Goal: Task Accomplishment & Management: Manage account settings

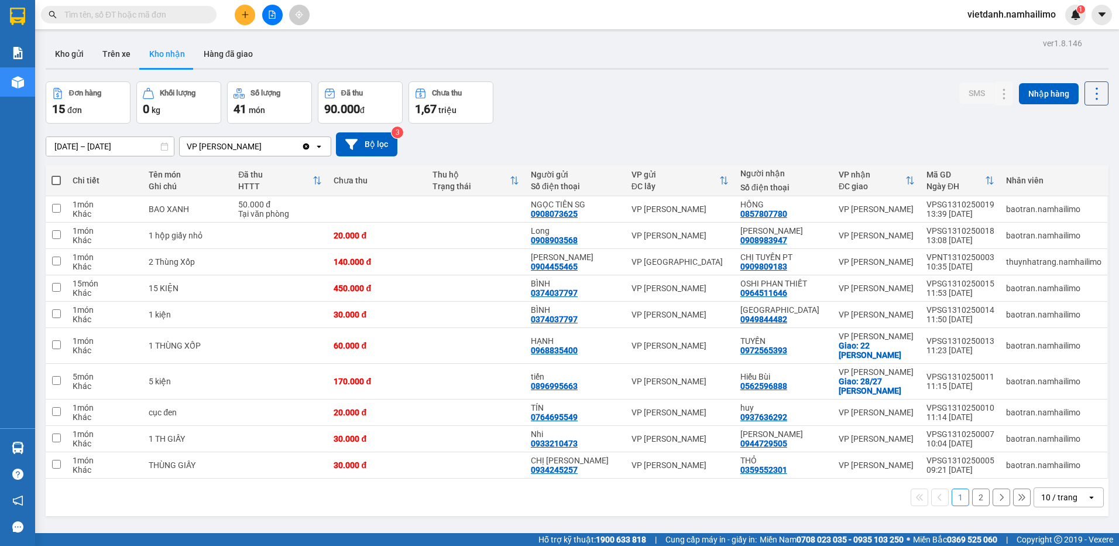
click at [251, 12] on button at bounding box center [245, 15] width 20 height 20
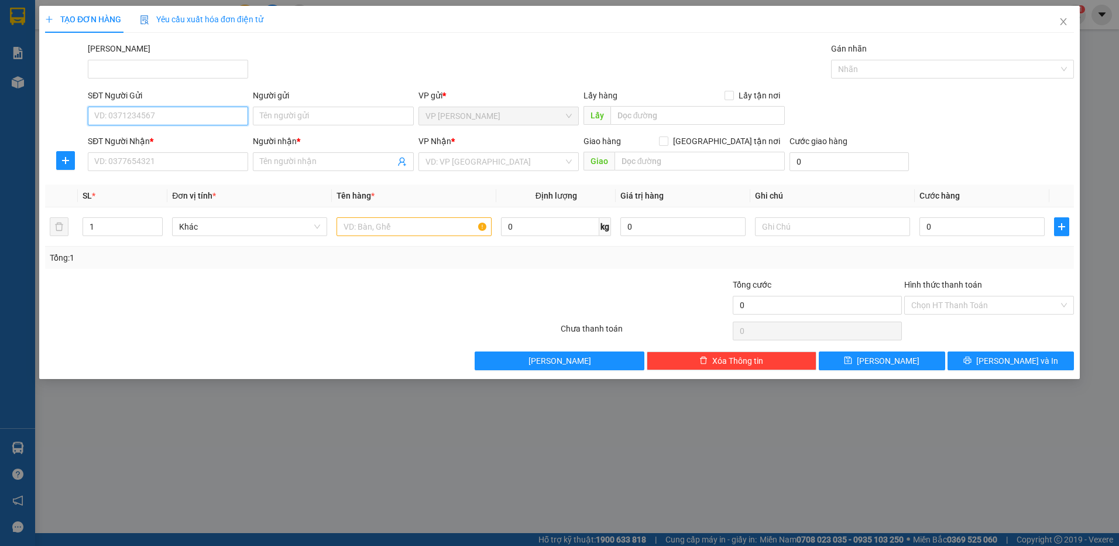
click at [187, 113] on input "SĐT Người Gửi" at bounding box center [168, 116] width 160 height 19
click at [193, 132] on div "0818724423 - TRÂN" at bounding box center [168, 139] width 160 height 19
type input "0818724423"
type input "TRÂN"
type input "0852007703"
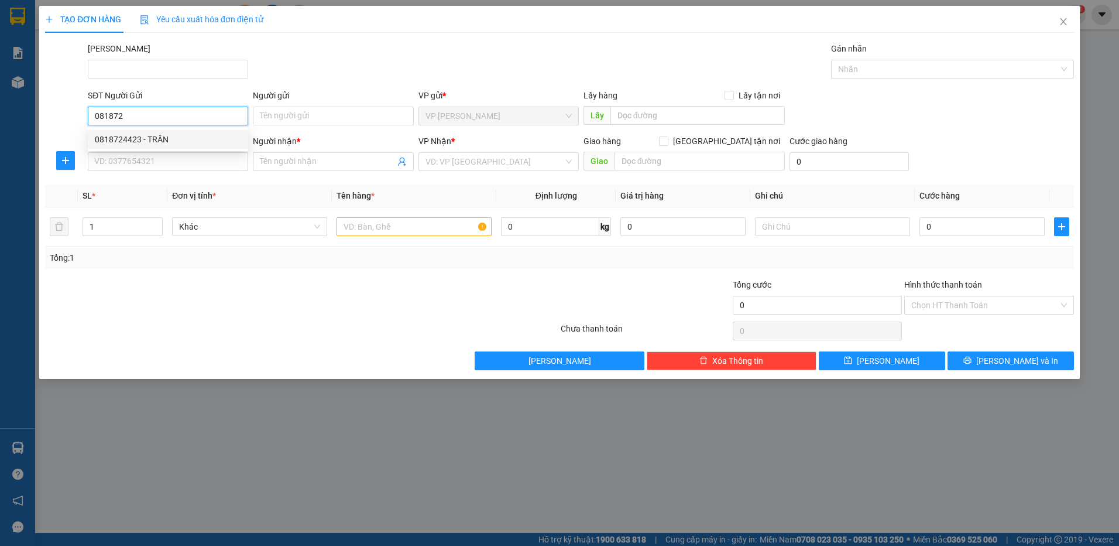
type input "My"
type input "20.000"
type input "0818724423"
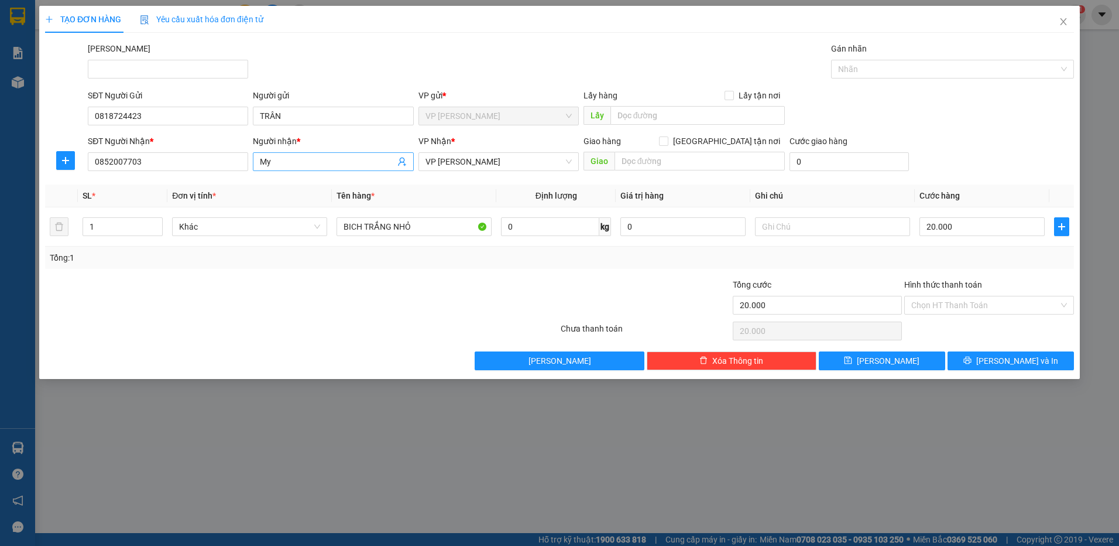
click at [278, 164] on input "My" at bounding box center [327, 161] width 135 height 13
click at [168, 163] on input "0852007703" at bounding box center [168, 161] width 160 height 19
click at [167, 163] on input "0852007703" at bounding box center [168, 161] width 160 height 19
type input "0917195446"
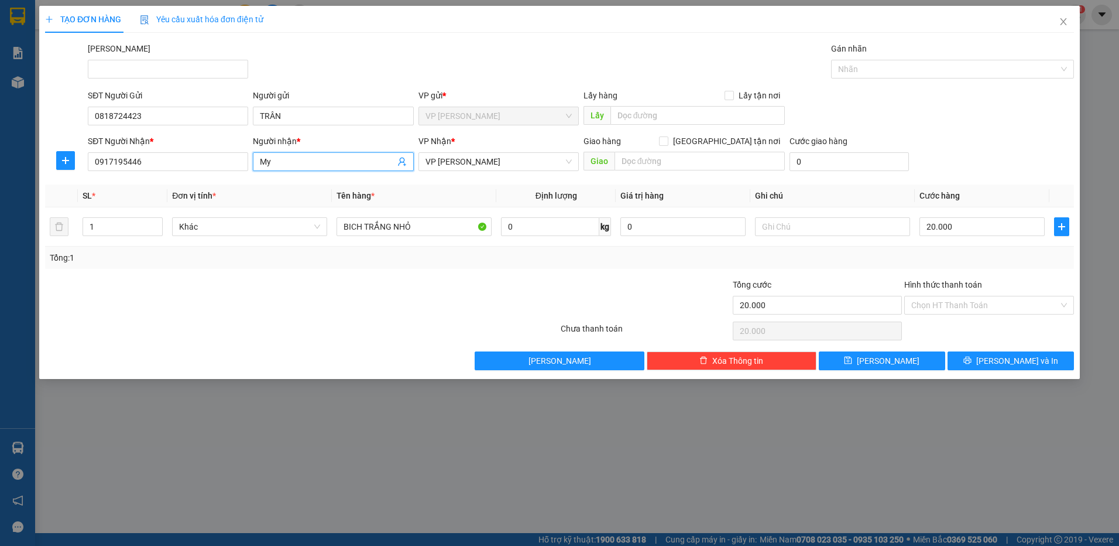
click at [282, 152] on span "My" at bounding box center [333, 161] width 160 height 19
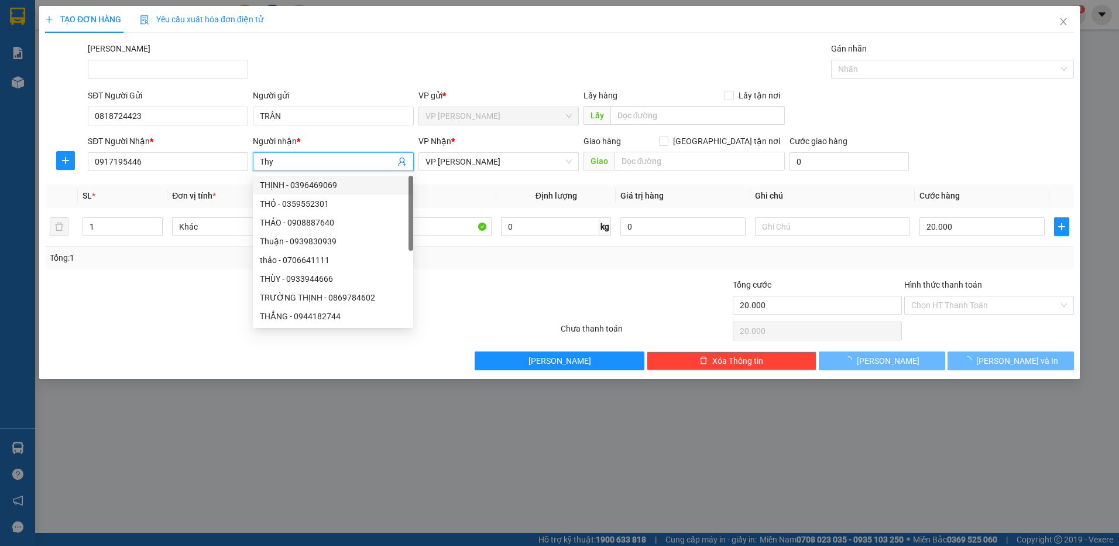
type input "Thy"
click at [183, 287] on div at bounding box center [216, 298] width 344 height 41
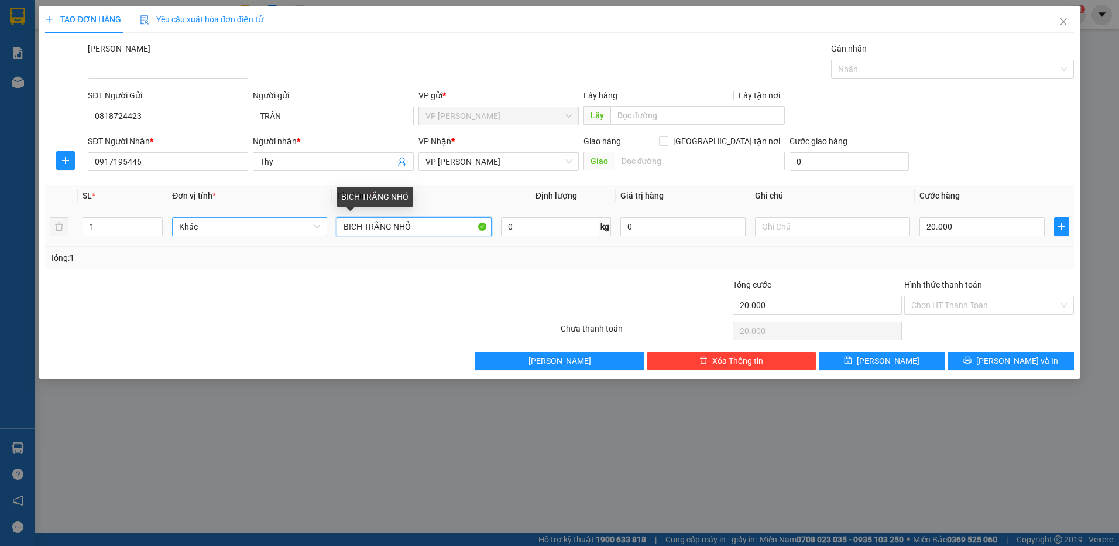
drag, startPoint x: 421, startPoint y: 228, endPoint x: 316, endPoint y: 229, distance: 104.8
click at [316, 229] on tr "1 Khác BICH TRẮNG NHỎ 0 kg 0 20.000" at bounding box center [559, 226] width 1029 height 39
type input "bịch trắng"
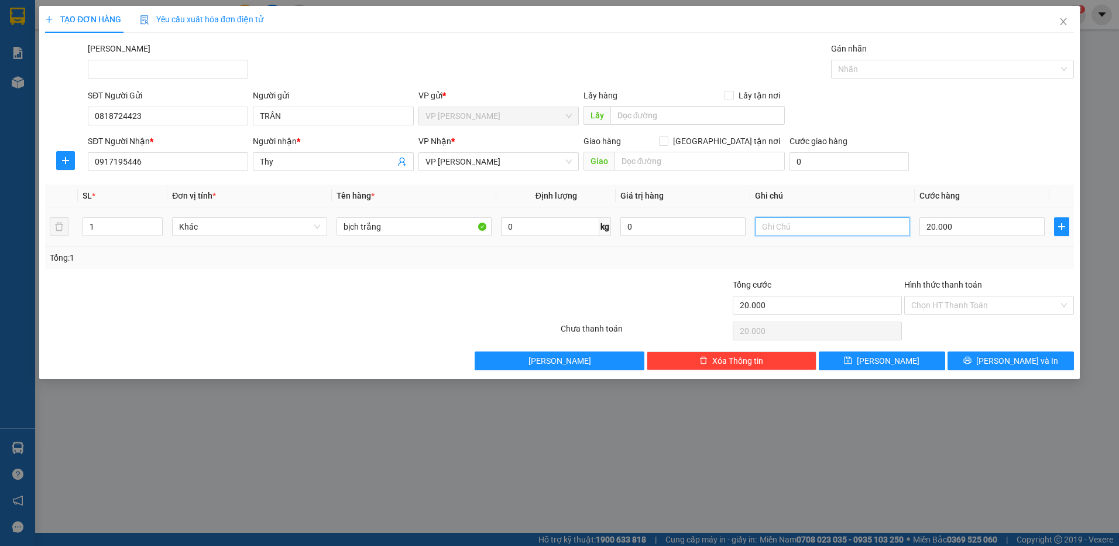
click at [811, 231] on input "text" at bounding box center [832, 226] width 155 height 19
type input "q"
type input "Quần Áo"
click at [939, 304] on input "Hình thức thanh toán" at bounding box center [986, 305] width 148 height 18
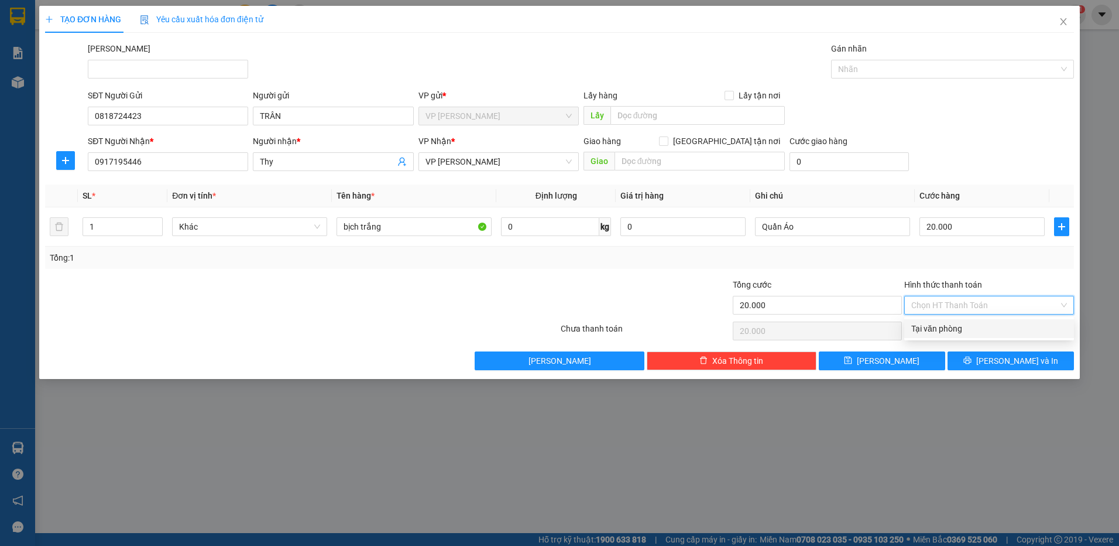
click at [930, 327] on div "Tại văn phòng" at bounding box center [990, 328] width 156 height 13
type input "0"
click at [1018, 354] on span "[PERSON_NAME] và In" at bounding box center [1018, 360] width 82 height 13
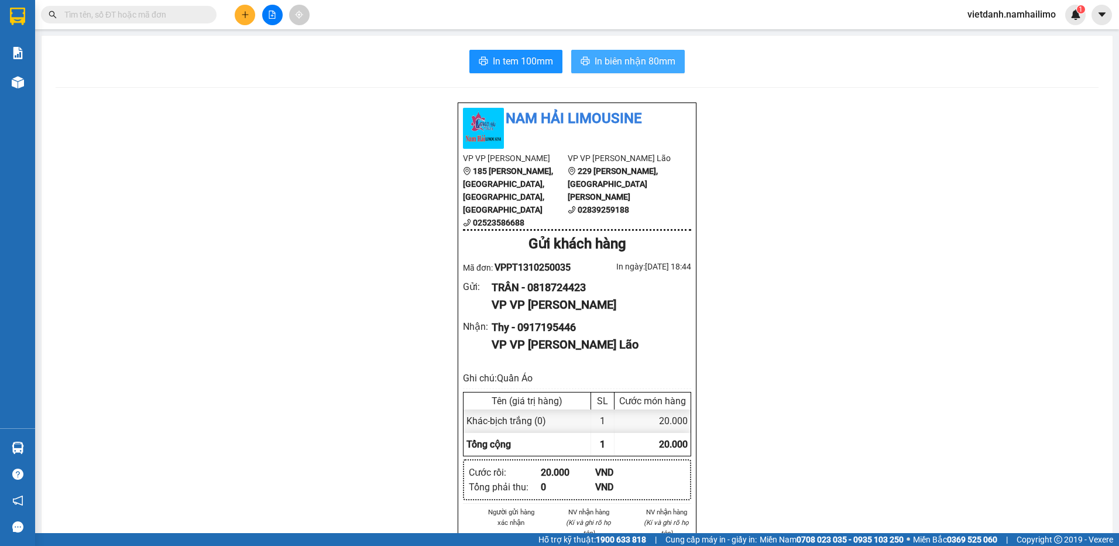
click at [618, 67] on span "In biên nhận 80mm" at bounding box center [635, 61] width 81 height 15
click at [515, 65] on span "In tem 100mm" at bounding box center [523, 61] width 60 height 15
click at [245, 10] on button at bounding box center [245, 15] width 20 height 20
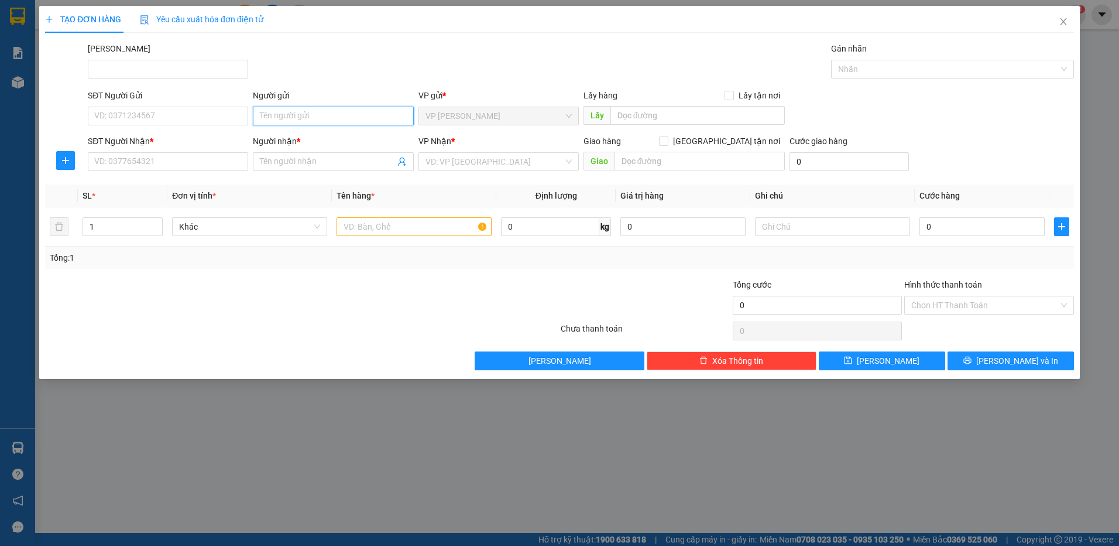
click at [302, 109] on input "Người gửi" at bounding box center [333, 116] width 160 height 19
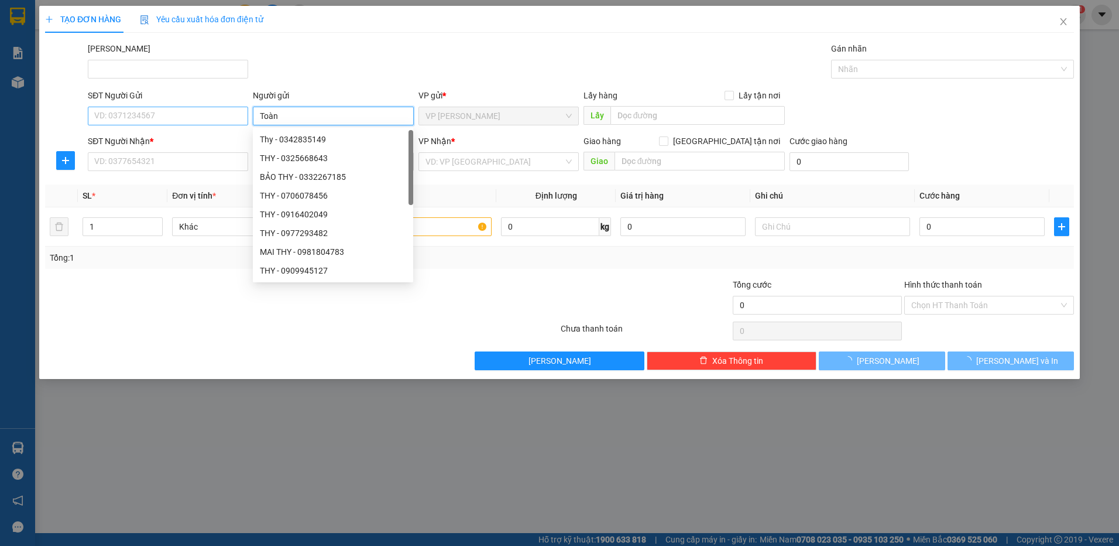
type input "Toàn"
click at [156, 121] on input "SĐT Người Gửi" at bounding box center [168, 116] width 160 height 19
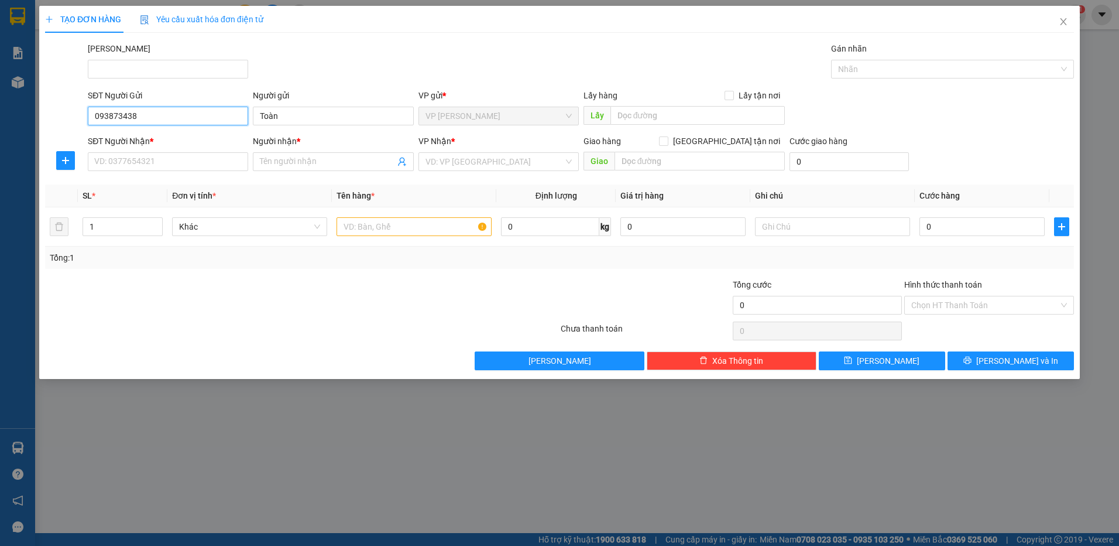
type input "0938734383"
click at [175, 145] on div "0938734383 - TOÀN" at bounding box center [168, 139] width 146 height 13
type input "TOÀN"
type input "0903658443"
type input "NGA NT"
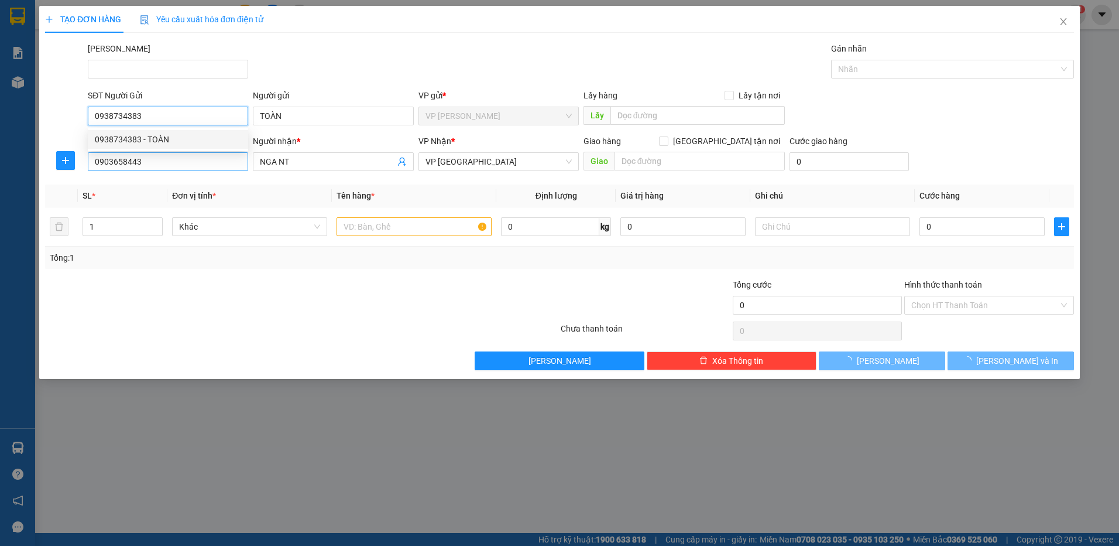
type input "100.000"
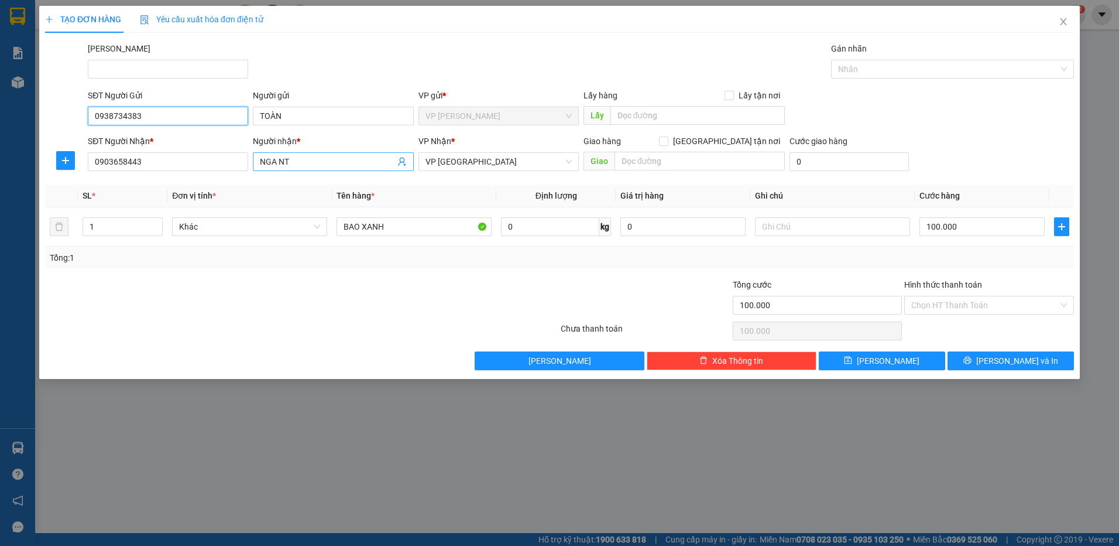
type input "0938734383"
click at [300, 166] on input "NGA NT" at bounding box center [327, 161] width 135 height 13
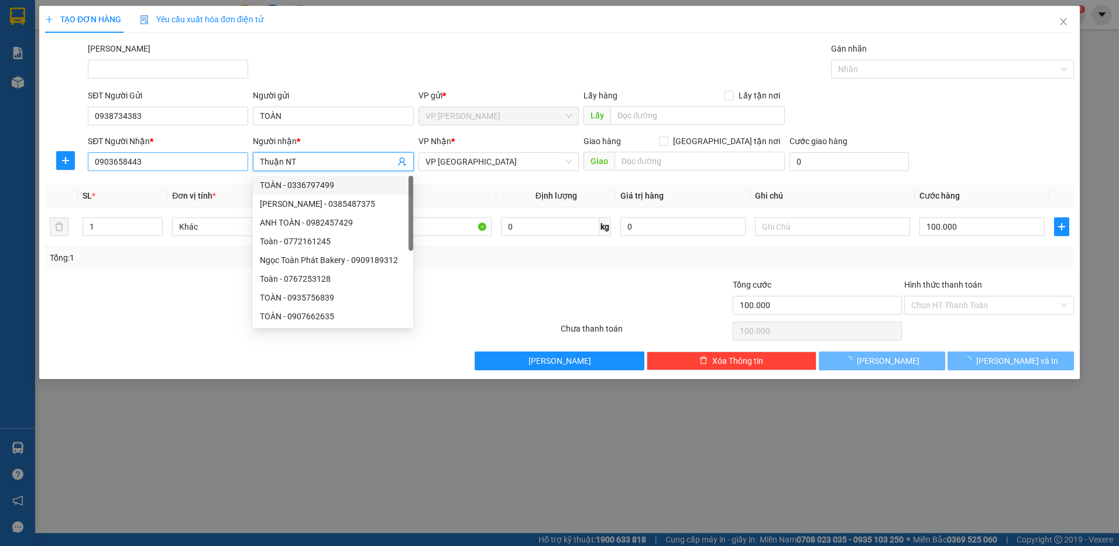
type input "Thuận NT"
click at [186, 168] on input "0903658443" at bounding box center [168, 161] width 160 height 19
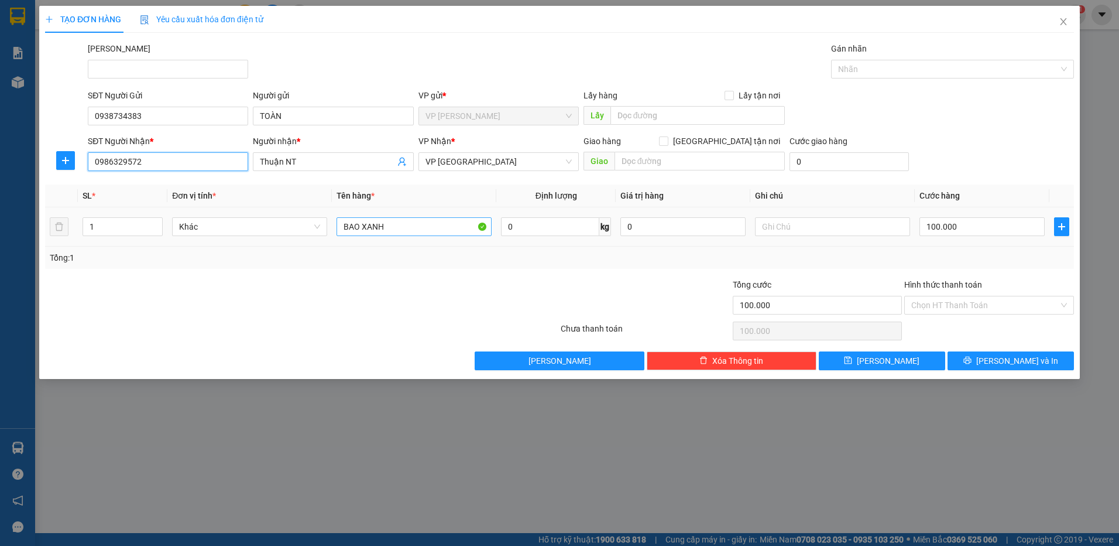
type input "0986329572"
click at [414, 224] on input "BAO XANH" at bounding box center [414, 226] width 155 height 19
type input "bao xanh"
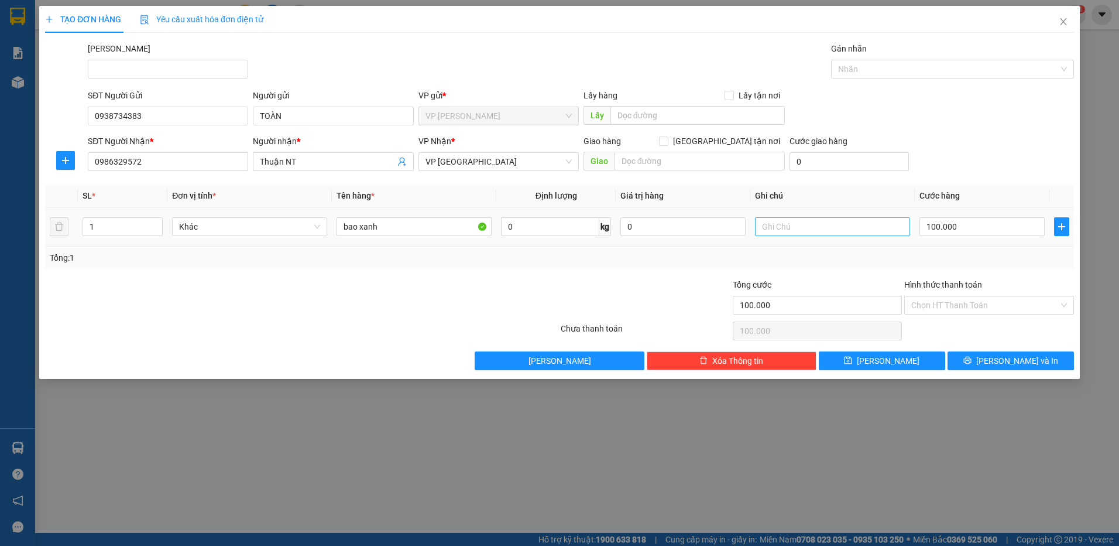
drag, startPoint x: 856, startPoint y: 237, endPoint x: 853, endPoint y: 229, distance: 8.2
click at [854, 235] on div at bounding box center [832, 226] width 155 height 23
click at [853, 228] on input "text" at bounding box center [832, 226] width 155 height 19
type input "HS Khô"
click at [965, 226] on input "100.000" at bounding box center [982, 226] width 125 height 19
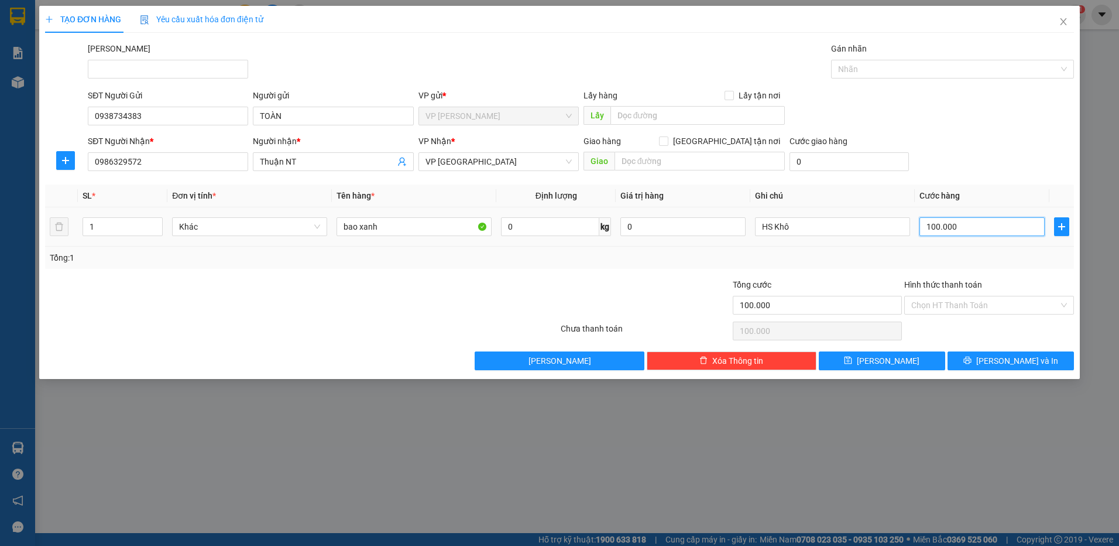
click at [965, 226] on input "100.000" at bounding box center [982, 226] width 125 height 19
type input "4"
type input "40"
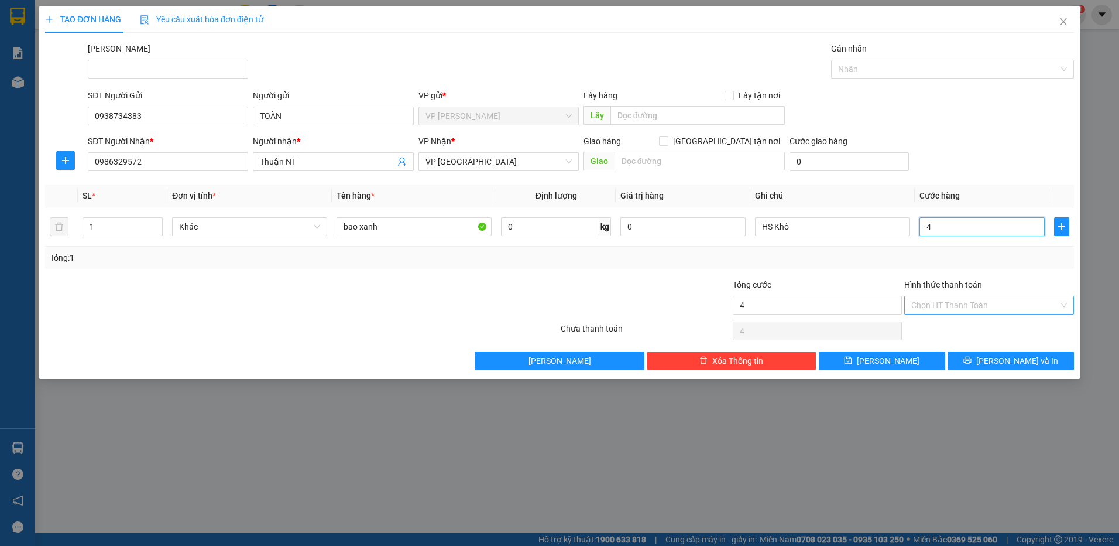
type input "40"
type input "40.000"
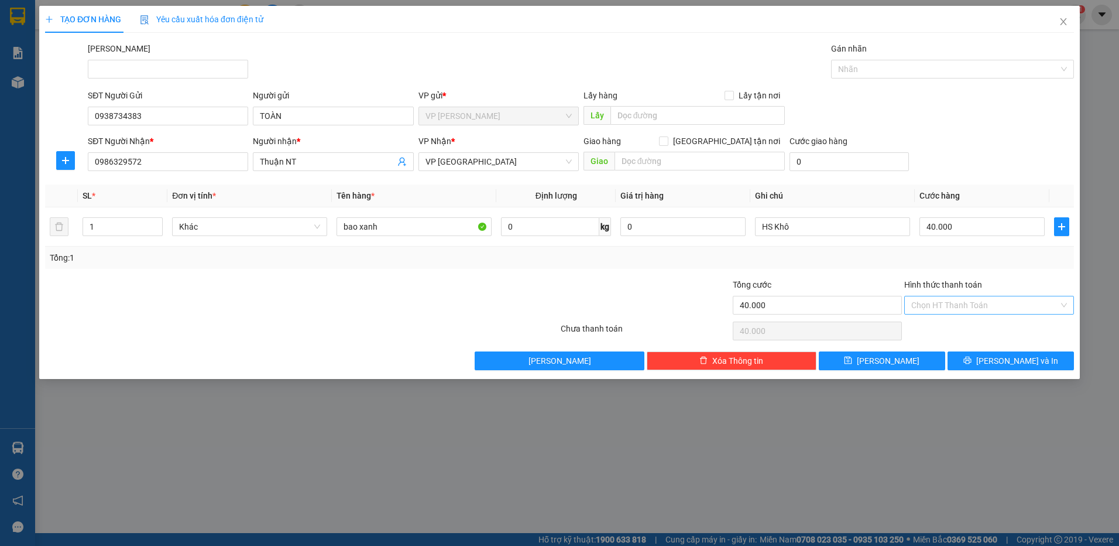
click at [950, 307] on input "Hình thức thanh toán" at bounding box center [986, 305] width 148 height 18
click at [883, 276] on div "Transit Pickup Surcharge Ids Transit Deliver Surcharge Ids Transit Deliver Surc…" at bounding box center [559, 206] width 1029 height 328
click at [971, 361] on icon "printer" at bounding box center [968, 361] width 8 height 8
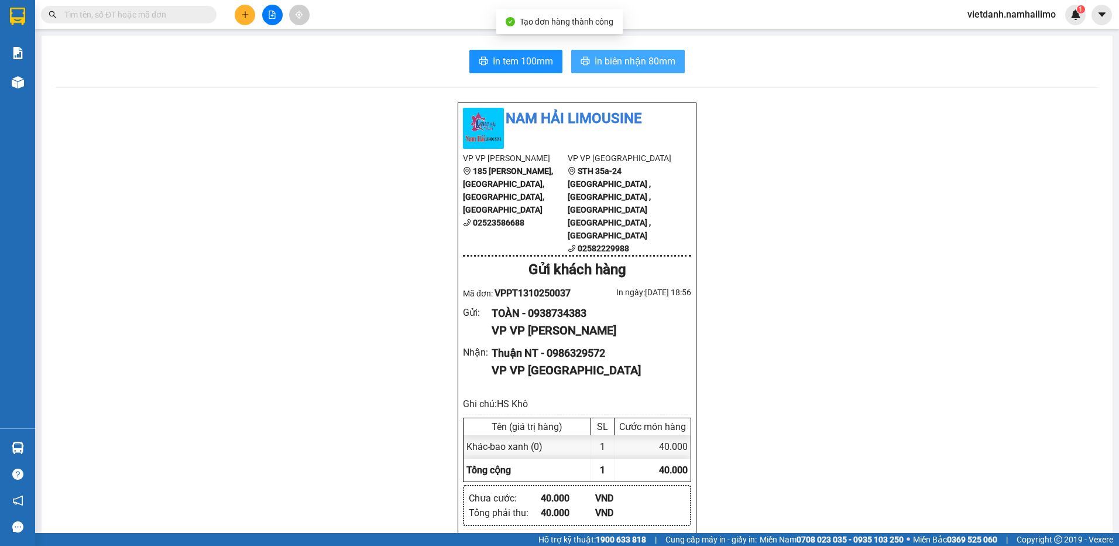
click at [617, 69] on button "In biên nhận 80mm" at bounding box center [628, 61] width 114 height 23
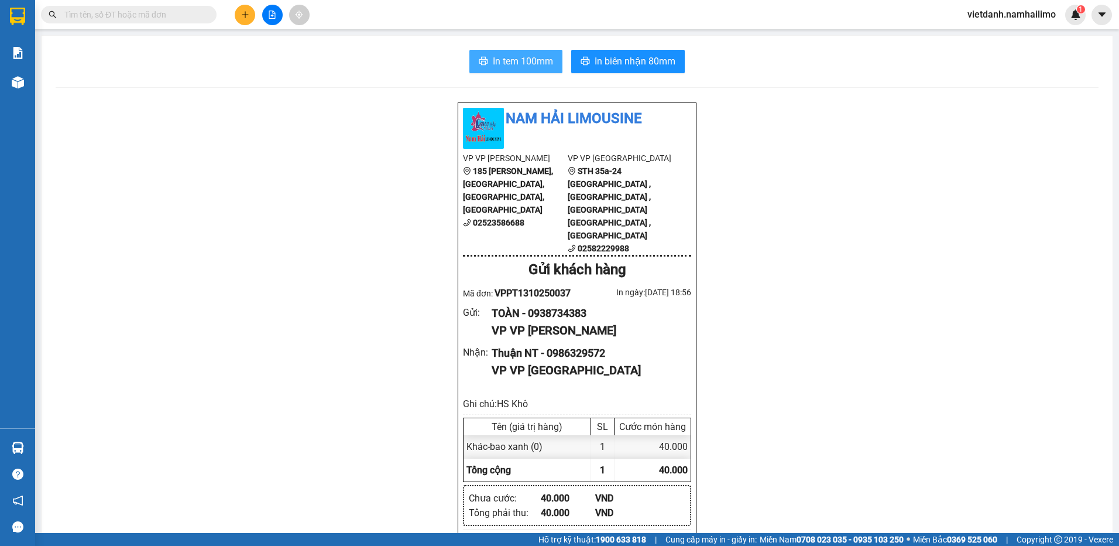
click at [523, 63] on span "In tem 100mm" at bounding box center [523, 61] width 60 height 15
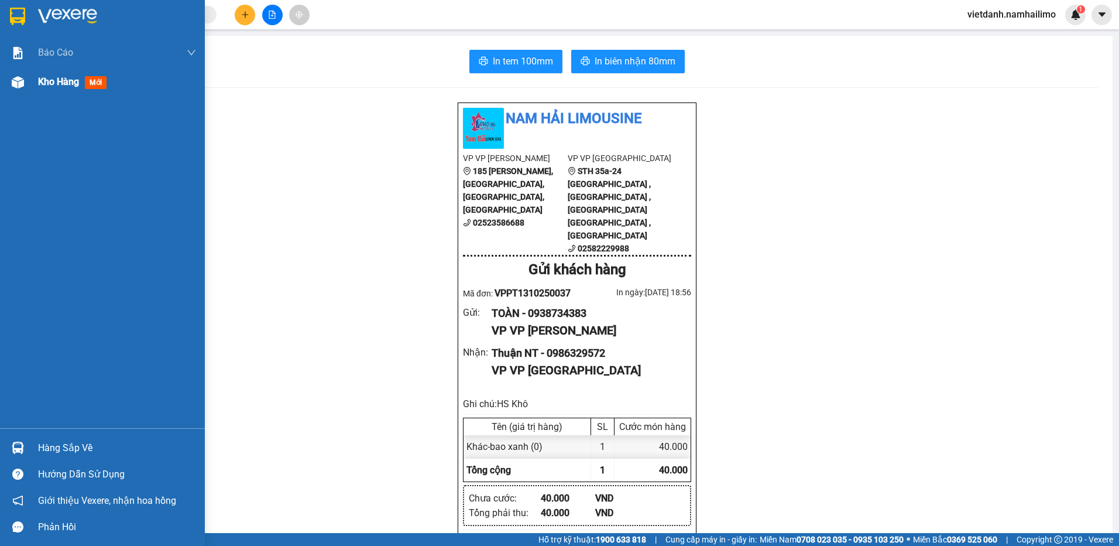
click at [59, 81] on span "Kho hàng" at bounding box center [58, 81] width 41 height 11
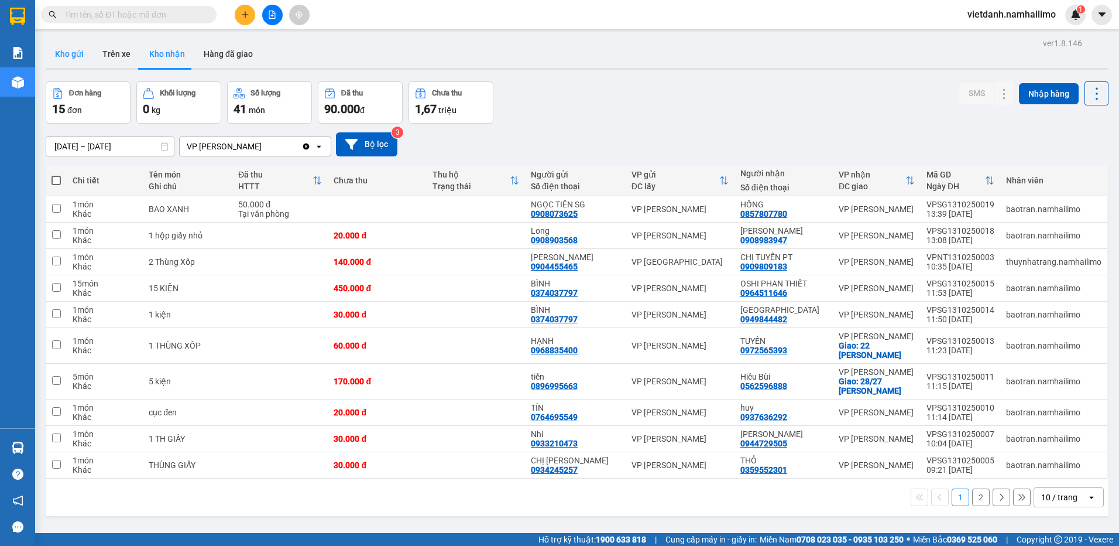
click at [84, 58] on button "Kho gửi" at bounding box center [69, 54] width 47 height 28
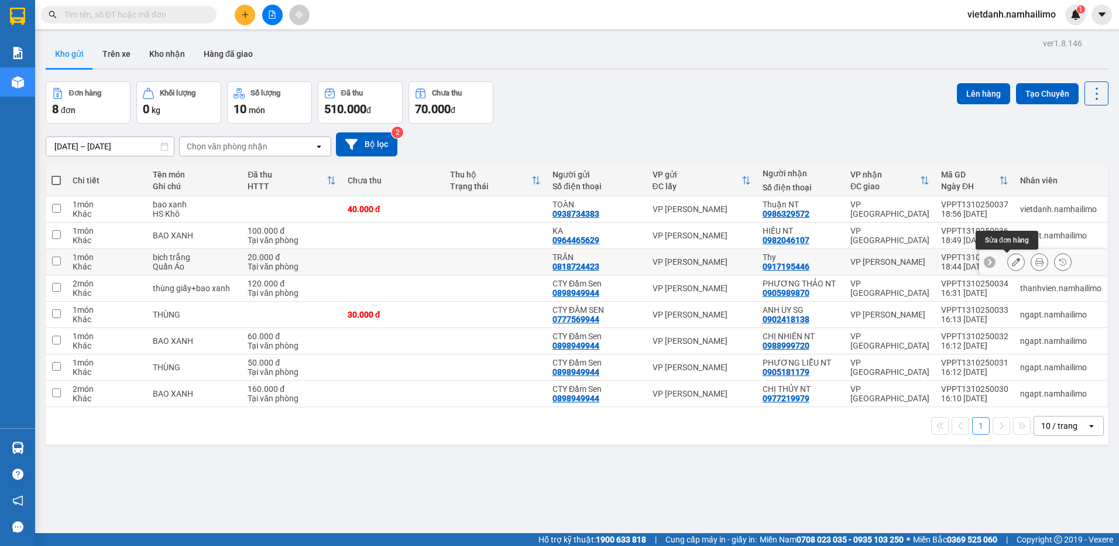
click at [1008, 262] on button at bounding box center [1016, 262] width 16 height 20
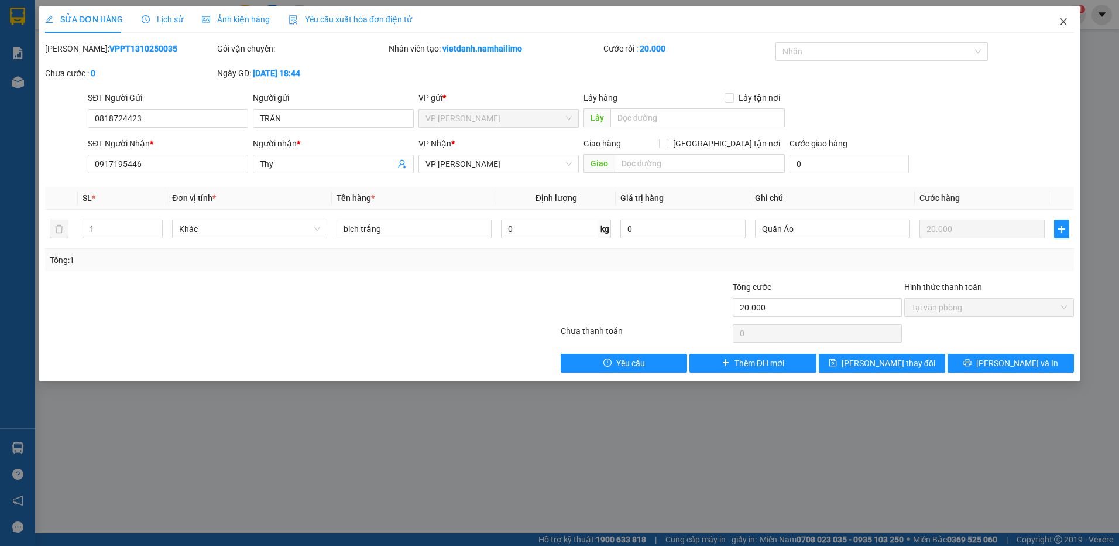
click at [1070, 18] on span "Close" at bounding box center [1063, 22] width 33 height 33
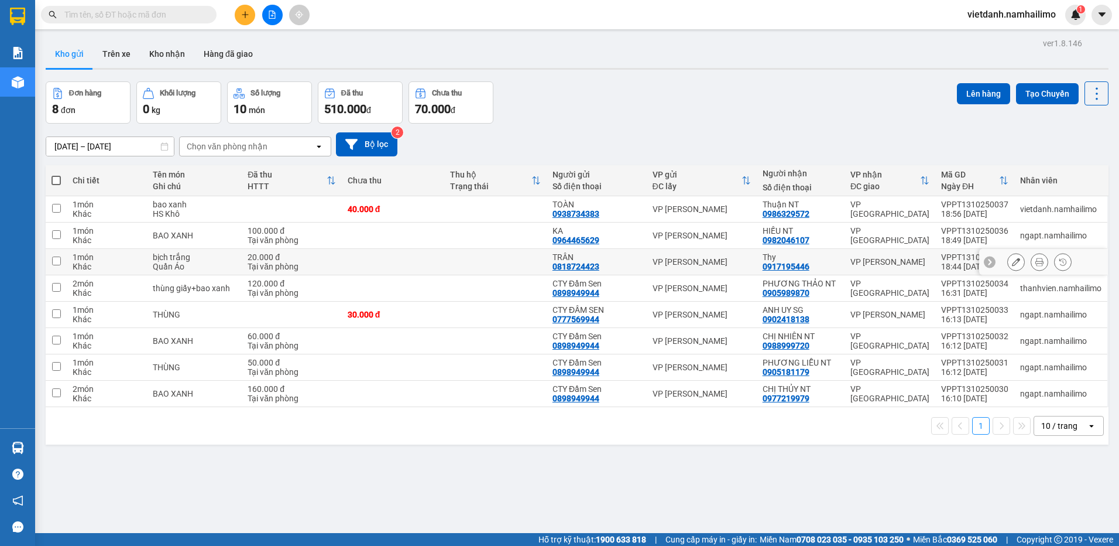
click at [896, 267] on td "VP [PERSON_NAME]" at bounding box center [890, 262] width 91 height 26
checkbox input "true"
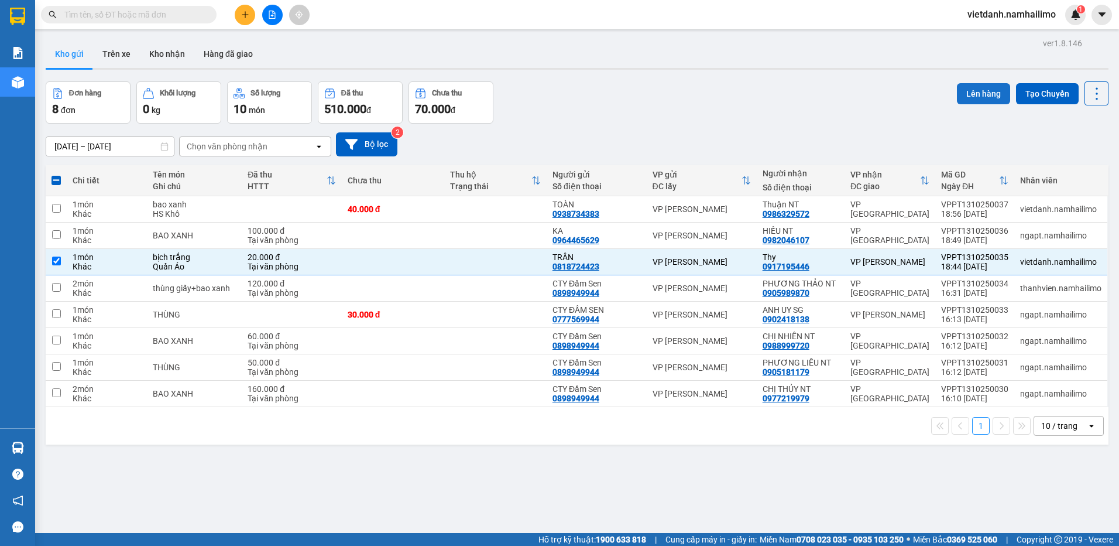
click at [988, 91] on button "Lên hàng" at bounding box center [983, 93] width 53 height 21
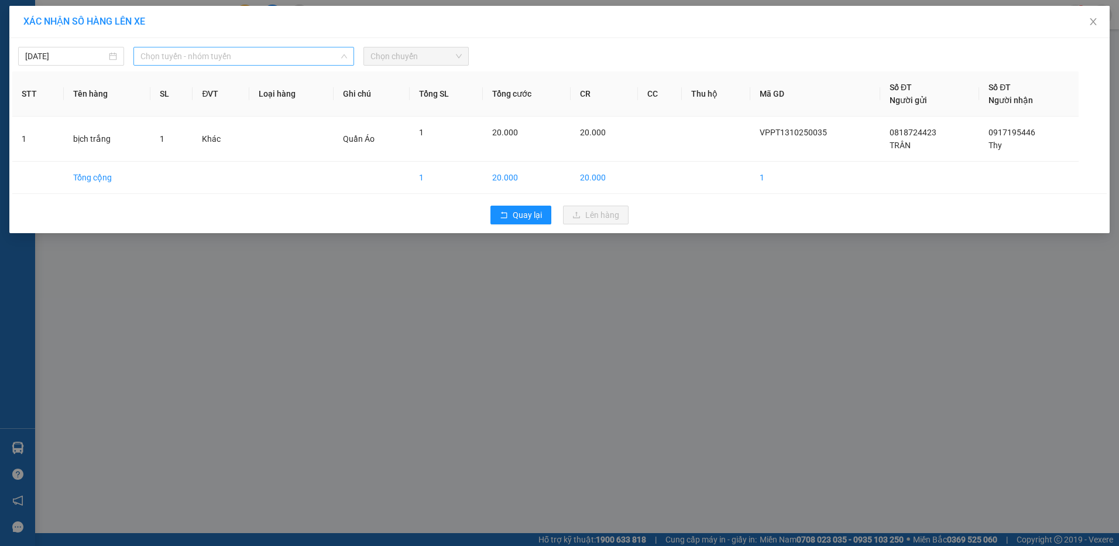
click at [211, 51] on span "Chọn tuyến - nhóm tuyến" at bounding box center [244, 56] width 207 height 18
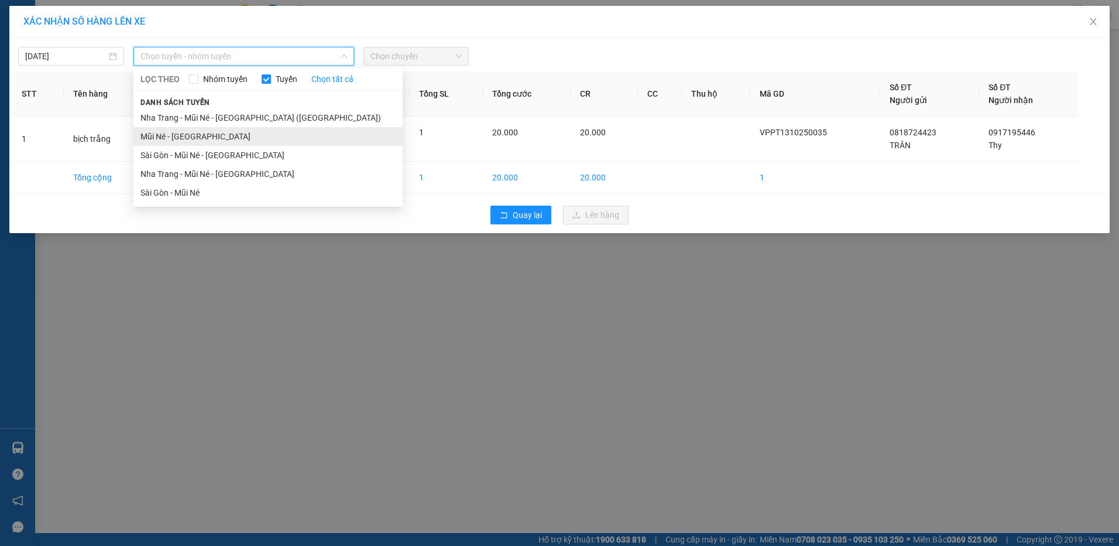
click at [186, 142] on li "Mũi Né - [GEOGRAPHIC_DATA]" at bounding box center [267, 136] width 269 height 19
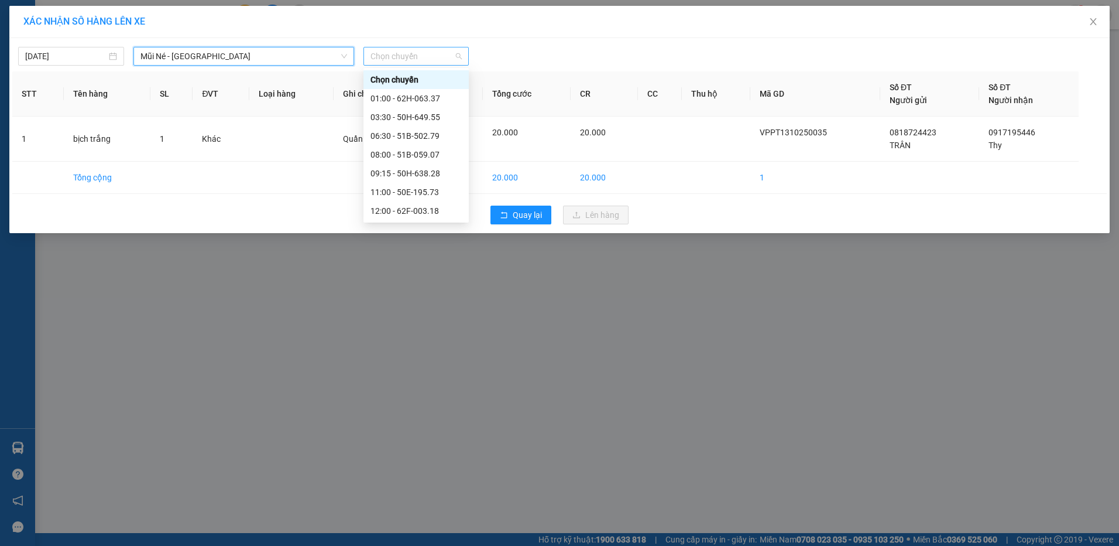
click at [382, 60] on span "Chọn chuyến" at bounding box center [417, 56] width 92 height 18
click at [405, 190] on div "18:00 - 62H-063.37" at bounding box center [416, 192] width 91 height 13
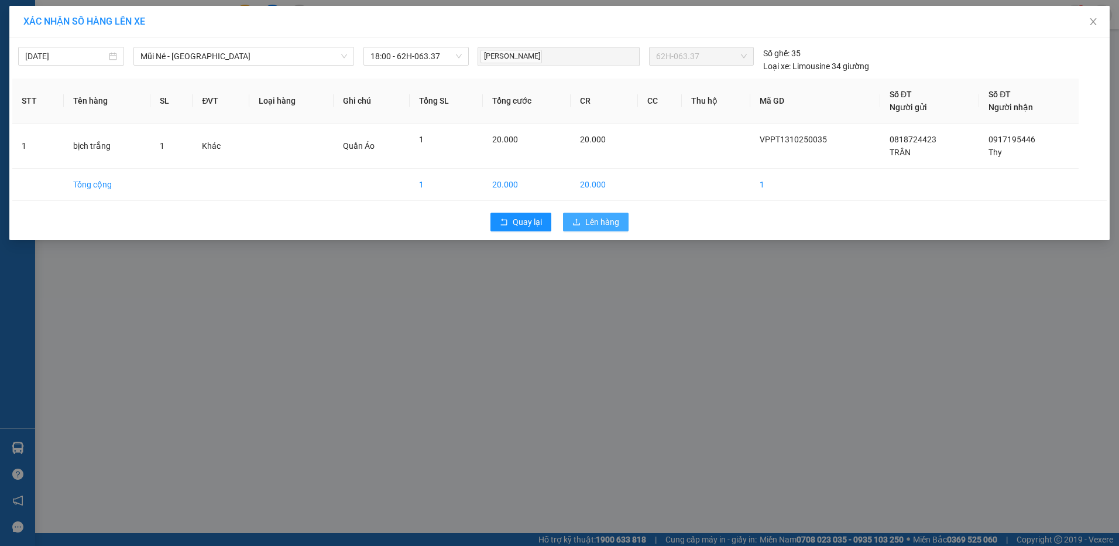
click at [605, 225] on span "Lên hàng" at bounding box center [602, 221] width 34 height 13
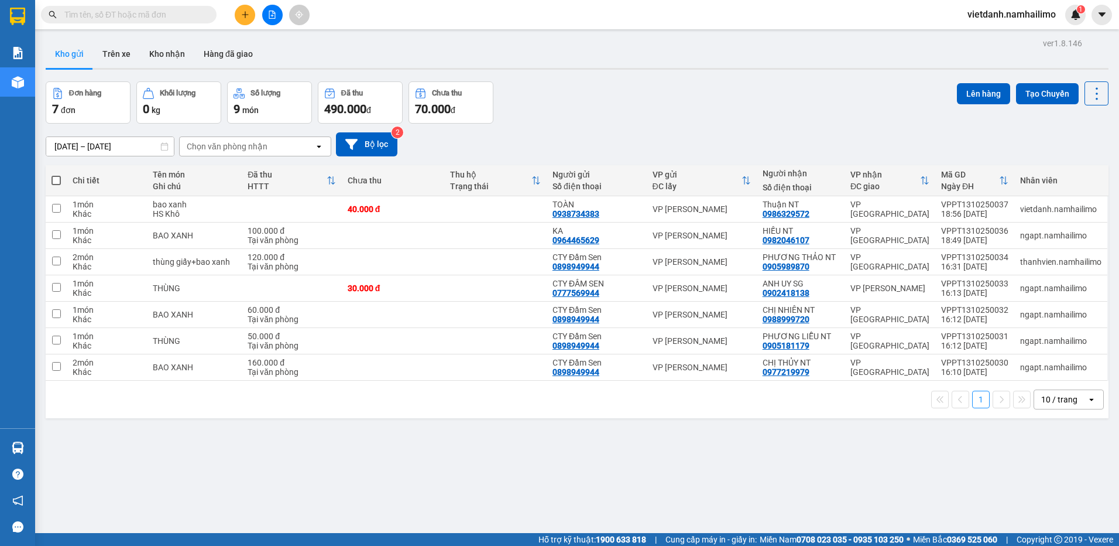
click at [256, 20] on div at bounding box center [272, 15] width 88 height 20
click at [250, 16] on button at bounding box center [245, 15] width 20 height 20
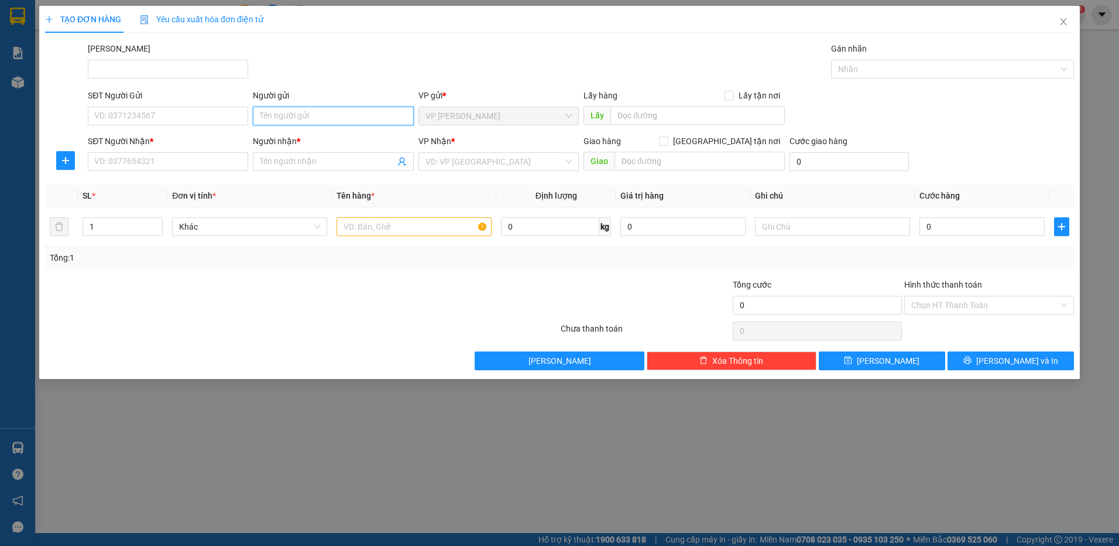
click at [374, 116] on input "Người gửi" at bounding box center [333, 116] width 160 height 19
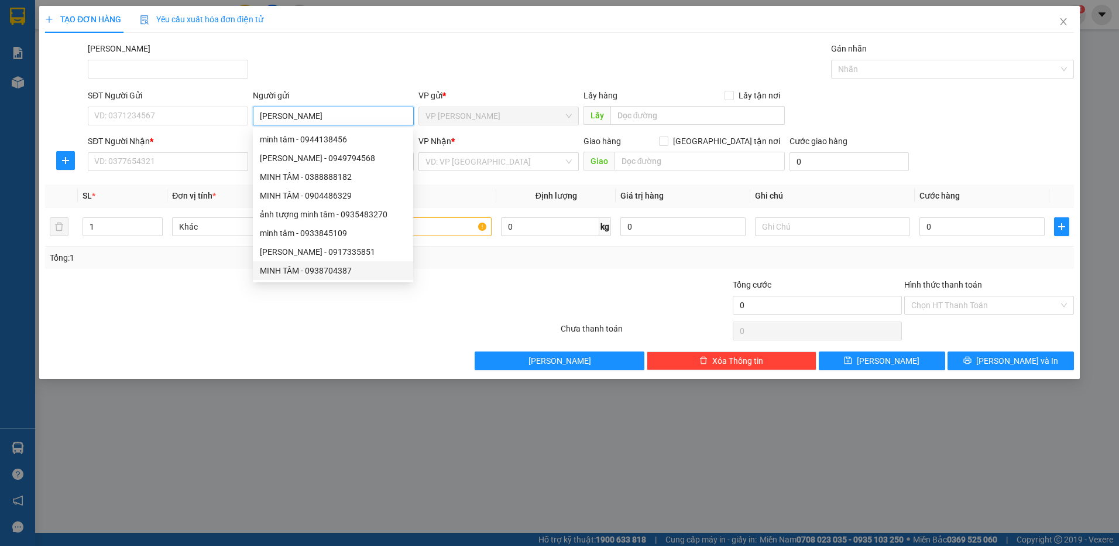
type input "[PERSON_NAME]"
drag, startPoint x: 197, startPoint y: 282, endPoint x: 178, endPoint y: 223, distance: 61.5
click at [196, 280] on div at bounding box center [216, 298] width 344 height 41
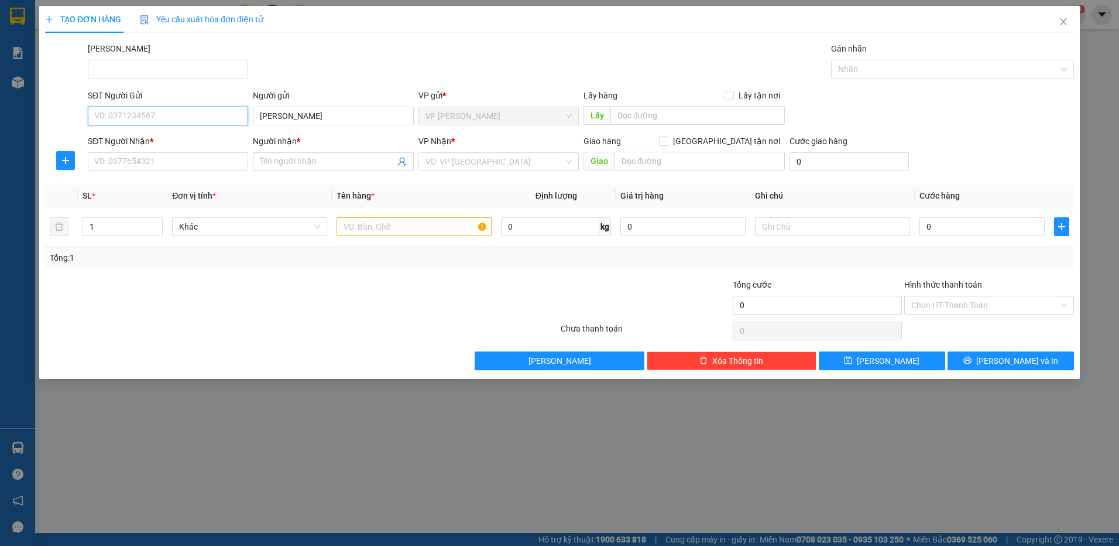
click at [165, 125] on input "SĐT Người Gửi" at bounding box center [168, 116] width 160 height 19
type input "0985255937"
click at [159, 144] on div "0985255937 - A TÂM" at bounding box center [168, 139] width 146 height 13
type input "A TÂM"
type input "0942818207"
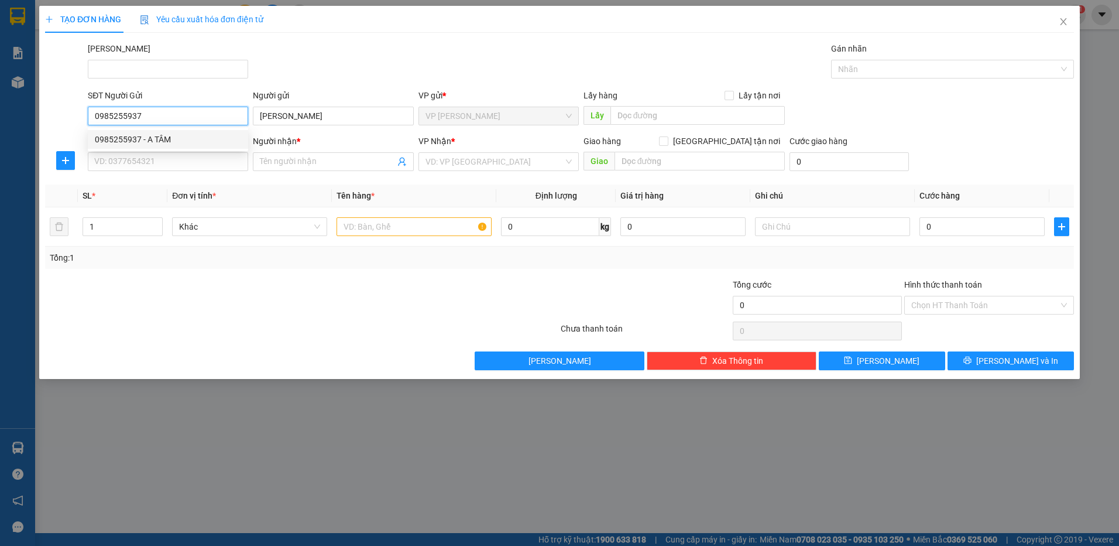
type input "LONG"
type input "40.000"
type input "0985255937"
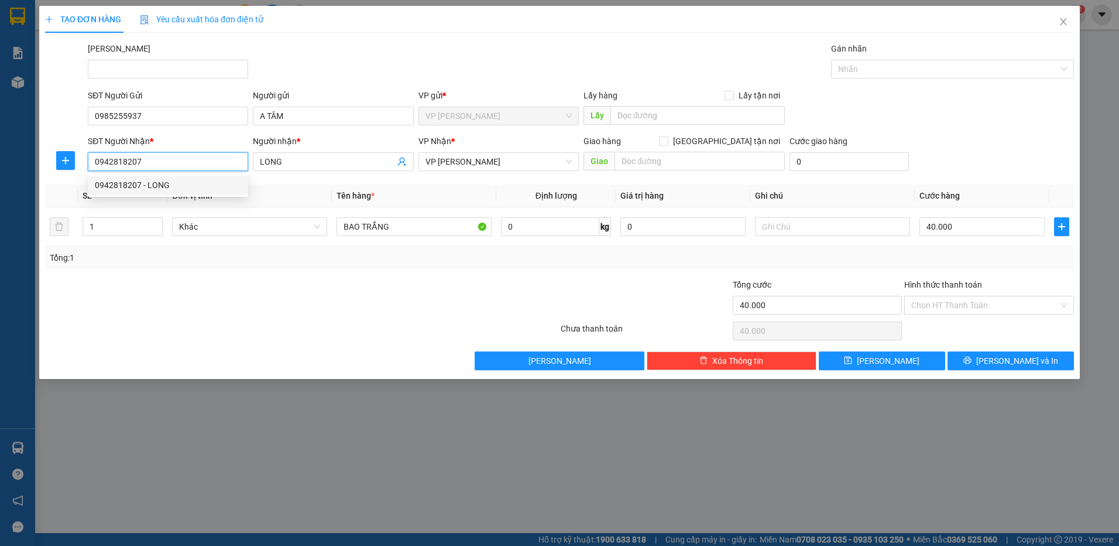
drag, startPoint x: 179, startPoint y: 166, endPoint x: 89, endPoint y: 167, distance: 89.6
click at [89, 167] on input "0942818207" at bounding box center [168, 161] width 160 height 19
click at [297, 156] on input "LONG" at bounding box center [327, 161] width 135 height 13
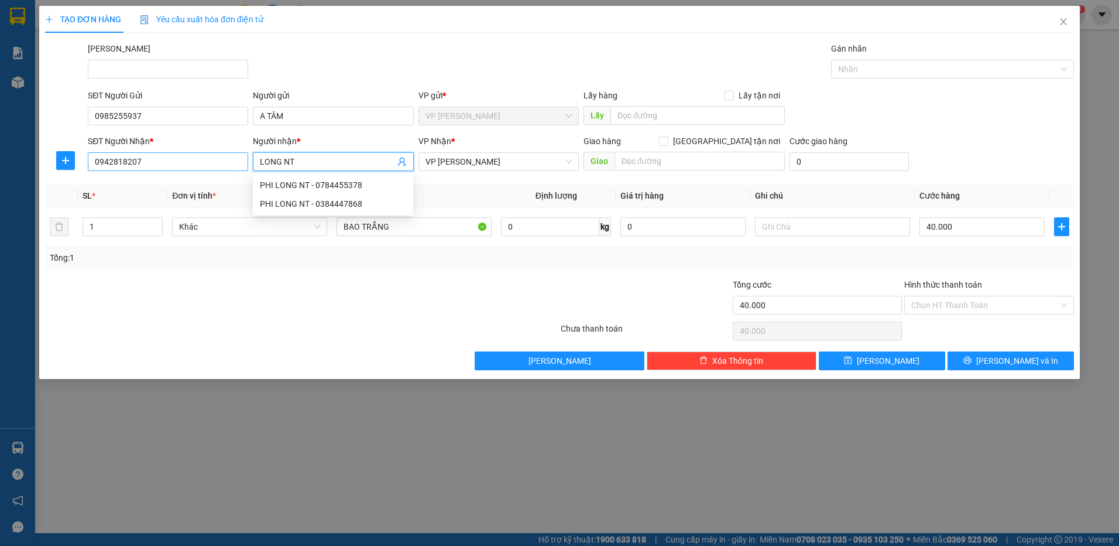
type input "LONG NT"
click at [185, 165] on input "0942818207" at bounding box center [168, 161] width 160 height 19
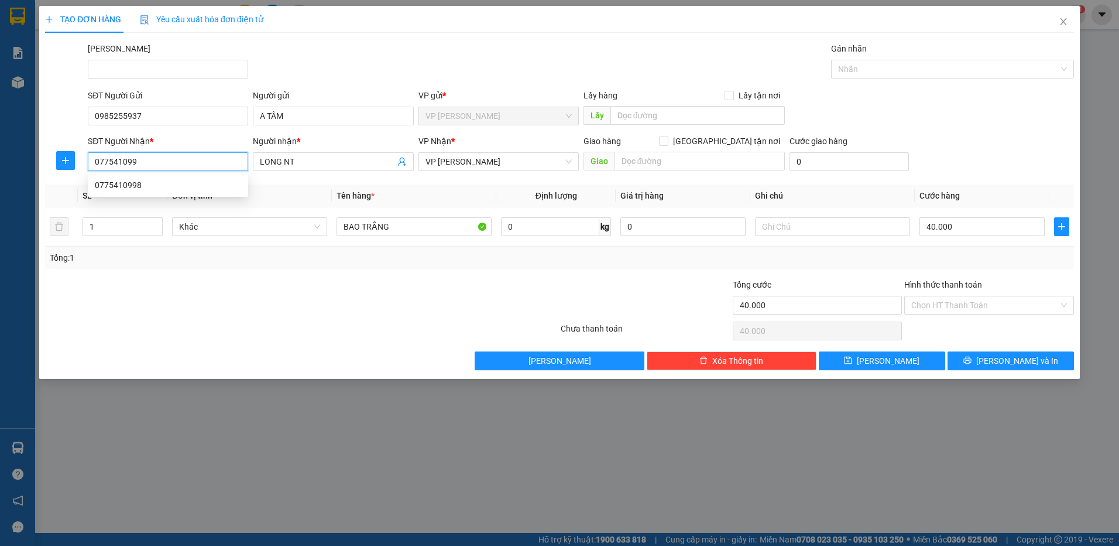
type input "0775410998"
click at [172, 185] on div "0775410998" at bounding box center [168, 185] width 146 height 13
type input "50.000"
type input "0775410998"
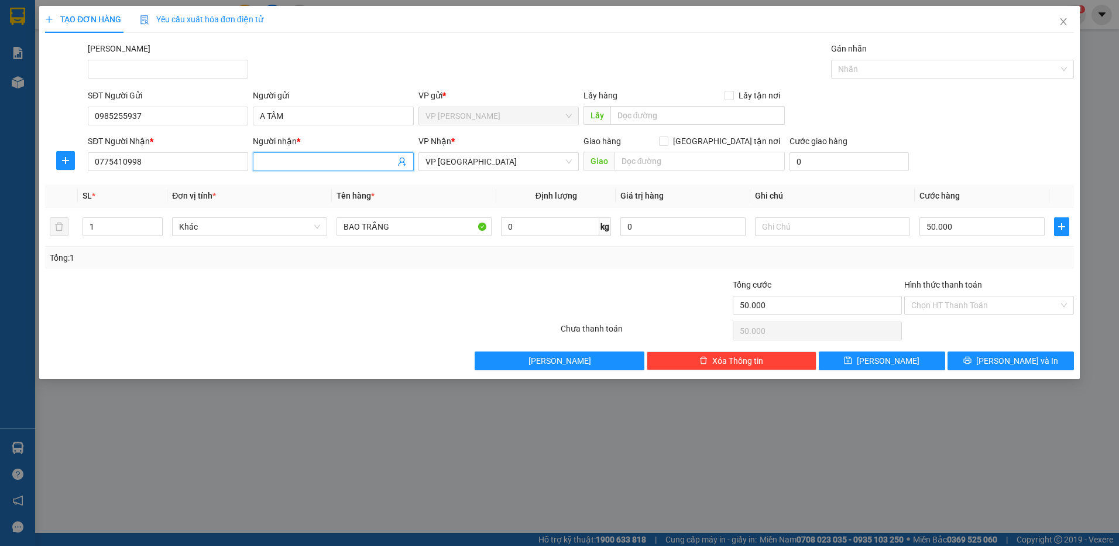
click at [270, 154] on span at bounding box center [333, 161] width 160 height 19
type input "Anh Long NT"
click at [955, 226] on input "50.000" at bounding box center [982, 226] width 125 height 19
click at [1001, 174] on div "SĐT Người Nhận * 0775410998 Người nhận * Anh Long NT VP Nhận * VP [GEOGRAPHIC_D…" at bounding box center [580, 155] width 991 height 41
click at [976, 225] on input "50.000" at bounding box center [982, 226] width 125 height 19
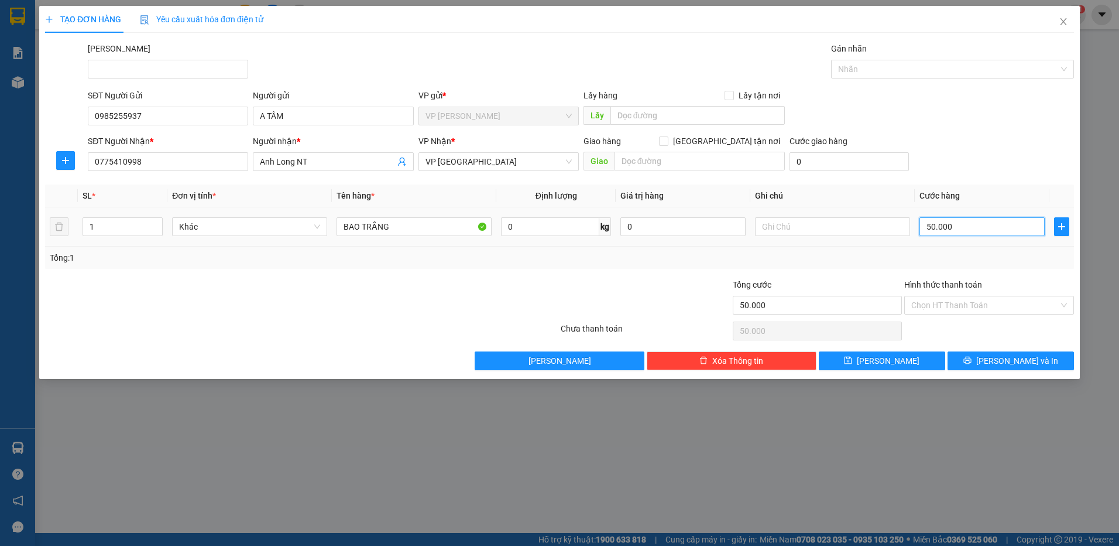
type input "4"
type input "40"
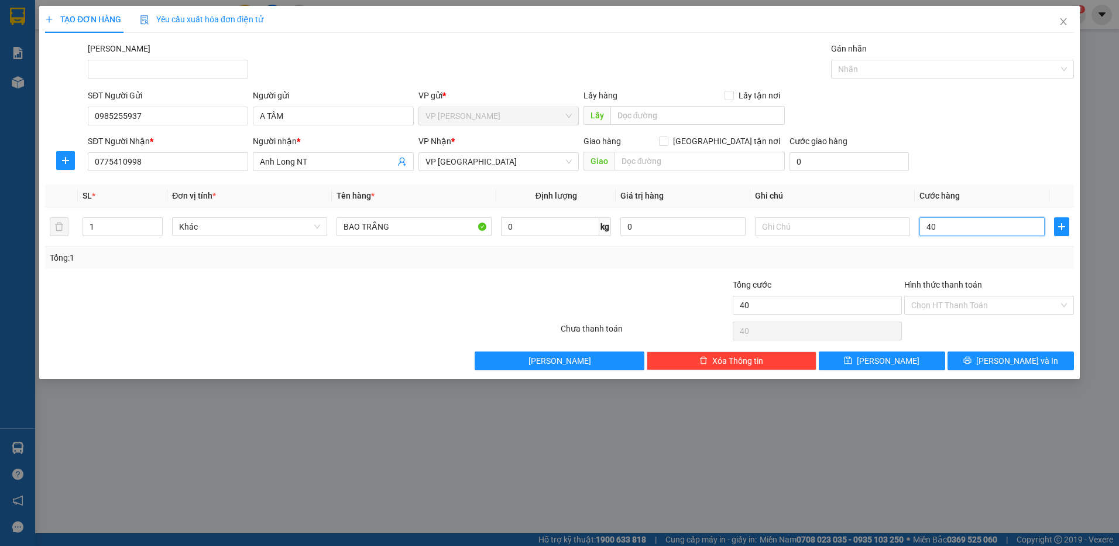
type input "40"
type input "40.000"
click at [958, 267] on div "Tổng: 1" at bounding box center [559, 257] width 1029 height 22
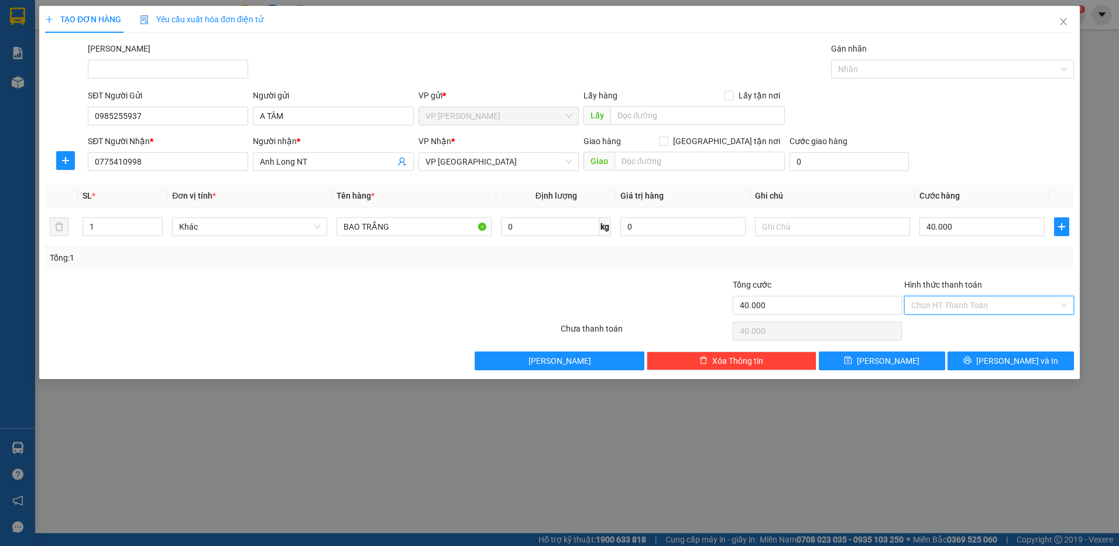
click at [953, 304] on input "Hình thức thanh toán" at bounding box center [986, 305] width 148 height 18
click at [953, 303] on input "Hình thức thanh toán" at bounding box center [986, 305] width 148 height 18
click at [919, 253] on div "Tổng: 1" at bounding box center [560, 257] width 1020 height 13
click at [1002, 361] on span "[PERSON_NAME] và In" at bounding box center [1018, 360] width 82 height 13
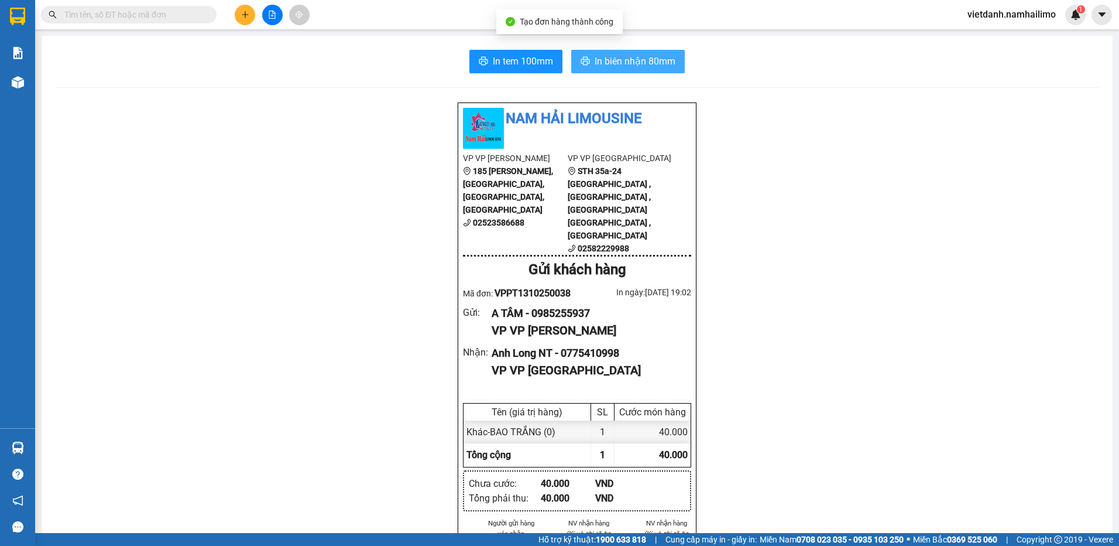
click at [637, 66] on span "In biên nhận 80mm" at bounding box center [635, 61] width 81 height 15
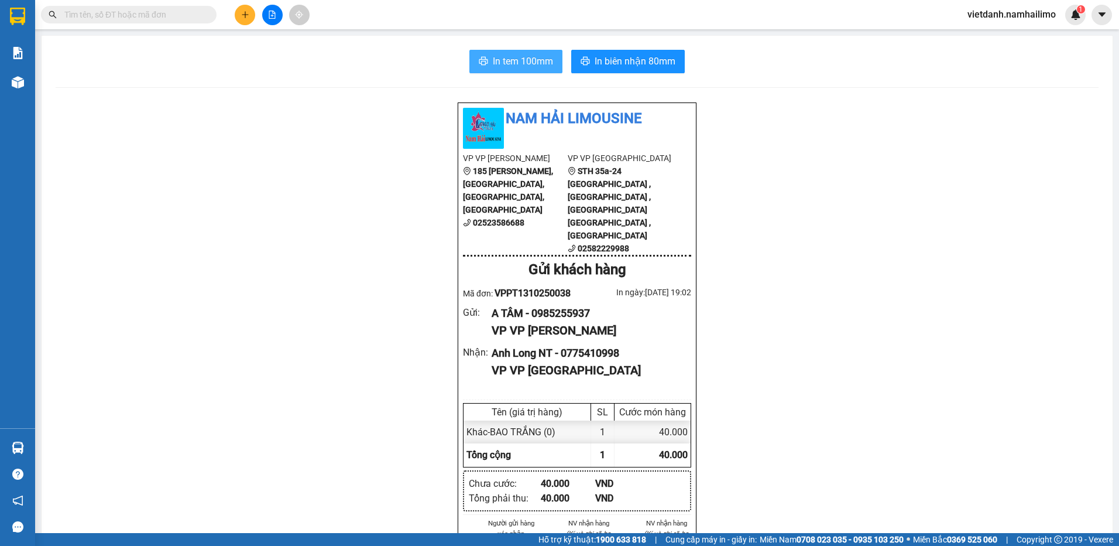
click at [535, 60] on span "In tem 100mm" at bounding box center [523, 61] width 60 height 15
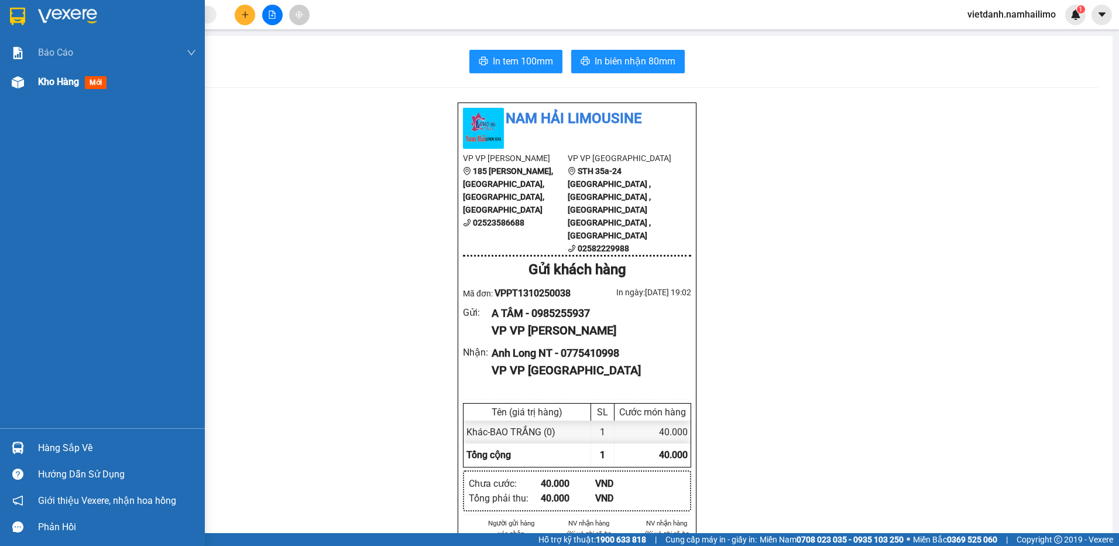
click at [45, 85] on span "Kho hàng" at bounding box center [58, 81] width 41 height 11
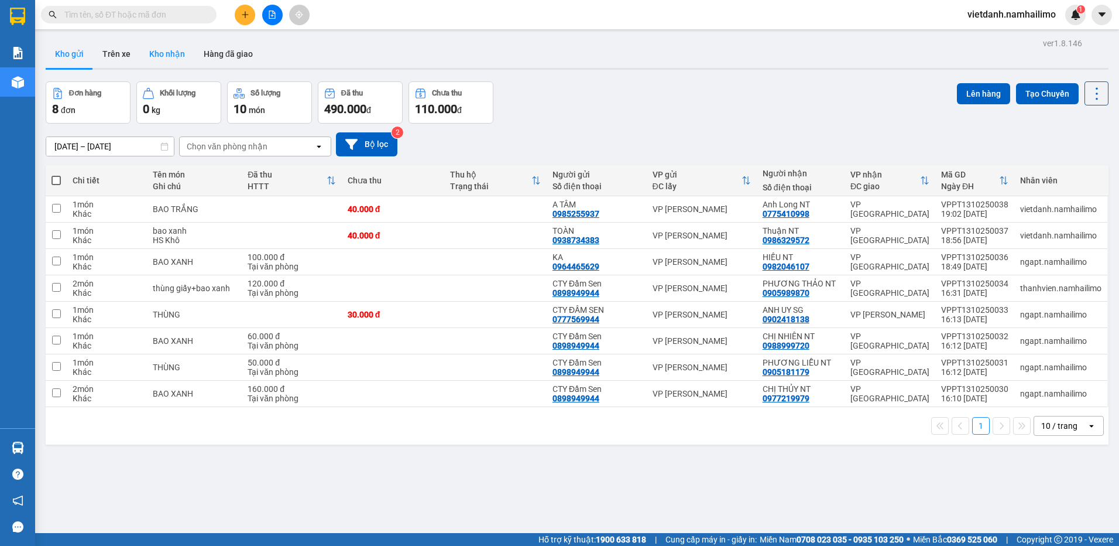
click at [169, 60] on button "Kho nhận" at bounding box center [167, 54] width 54 height 28
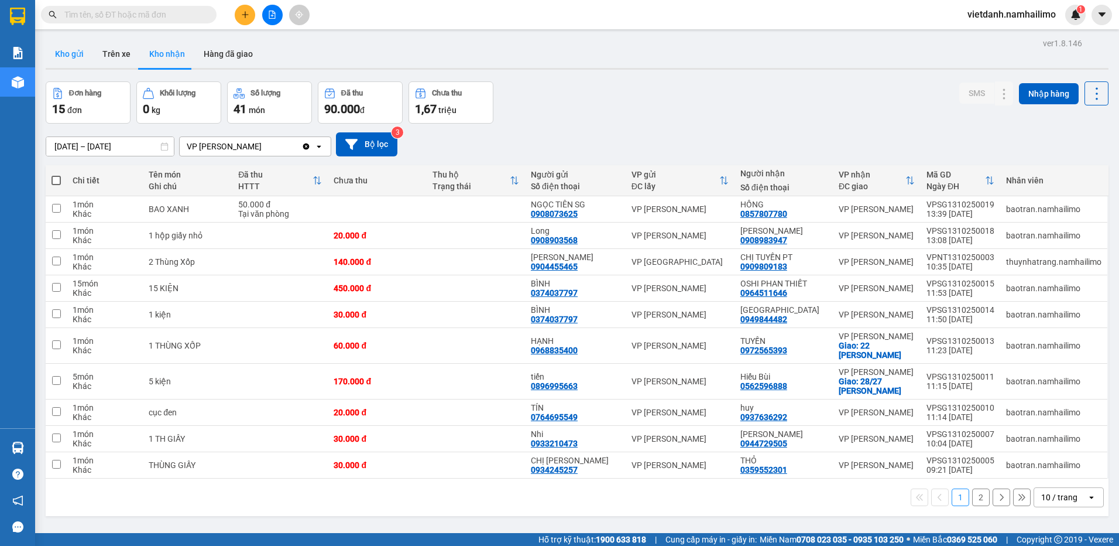
click at [71, 53] on button "Kho gửi" at bounding box center [69, 54] width 47 height 28
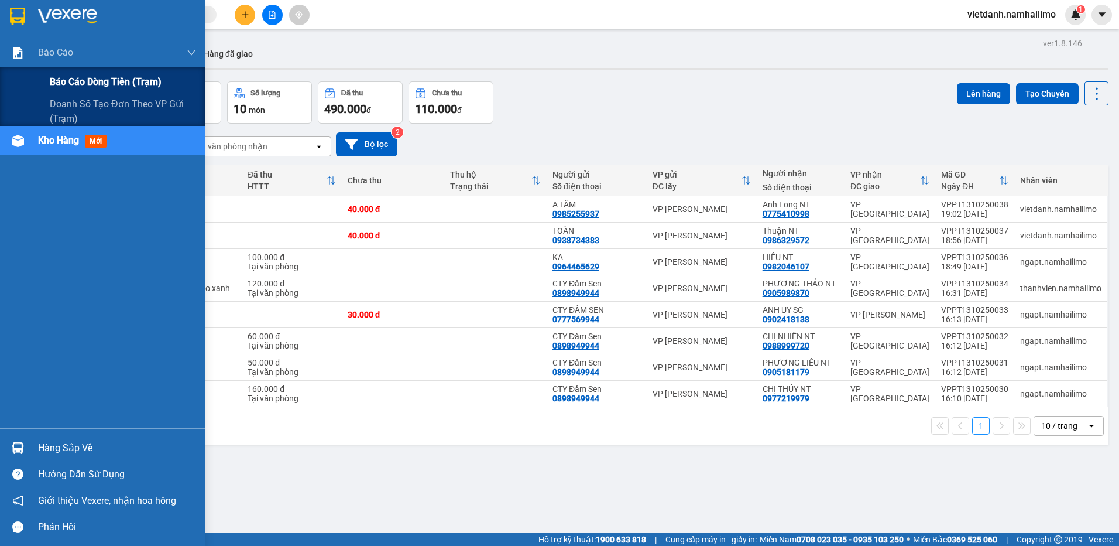
click at [59, 76] on span "Báo cáo dòng tiền (trạm)" at bounding box center [106, 81] width 112 height 15
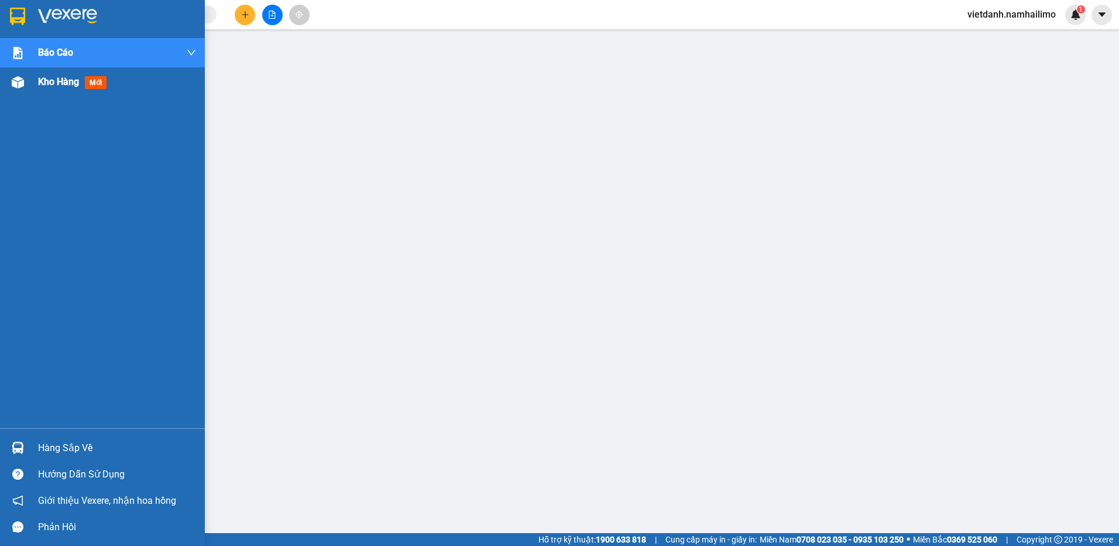
click at [24, 83] on div at bounding box center [18, 82] width 20 height 20
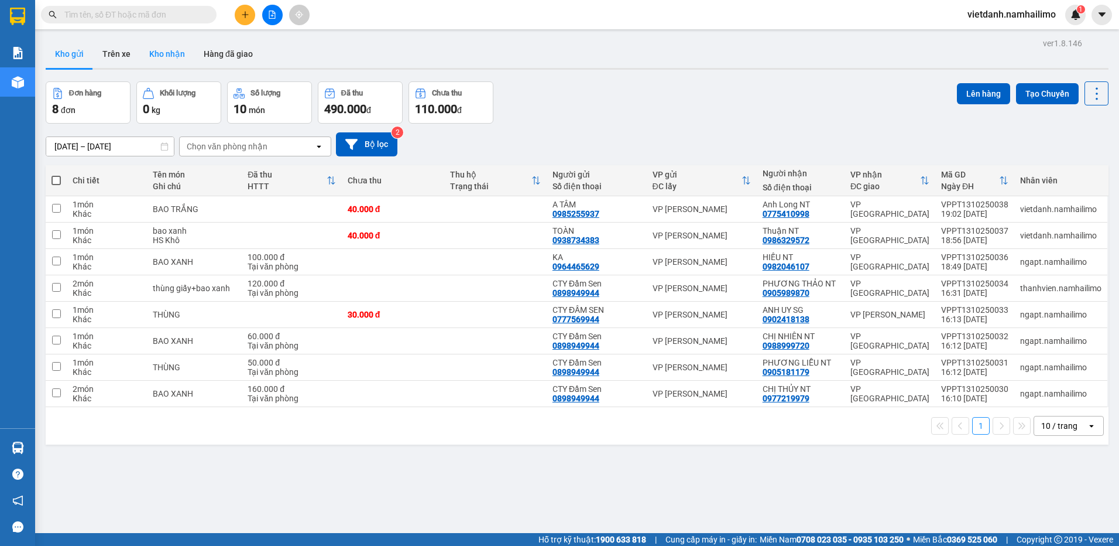
click at [157, 56] on button "Kho nhận" at bounding box center [167, 54] width 54 height 28
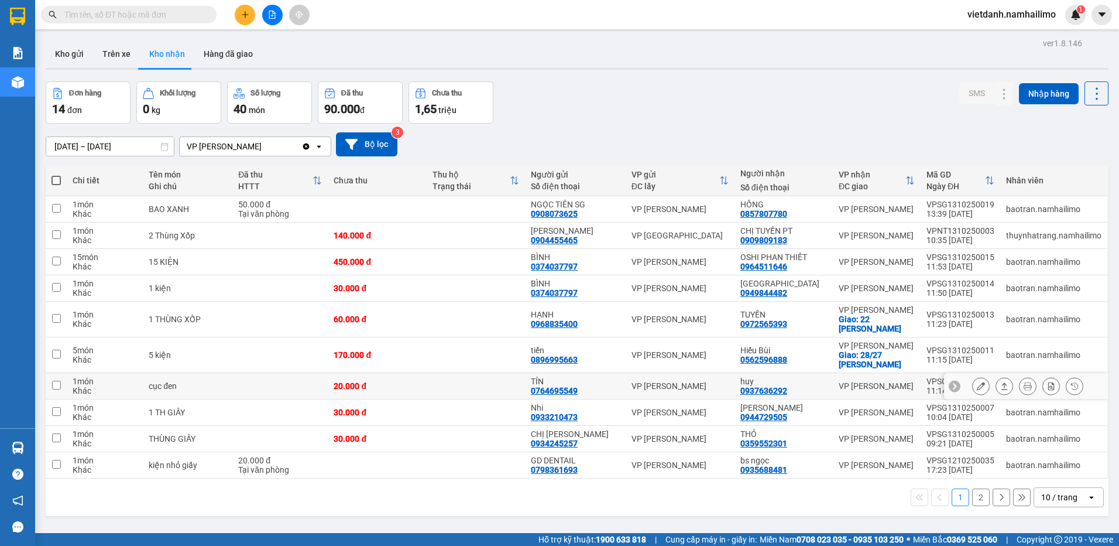
click at [977, 383] on icon at bounding box center [981, 386] width 8 height 8
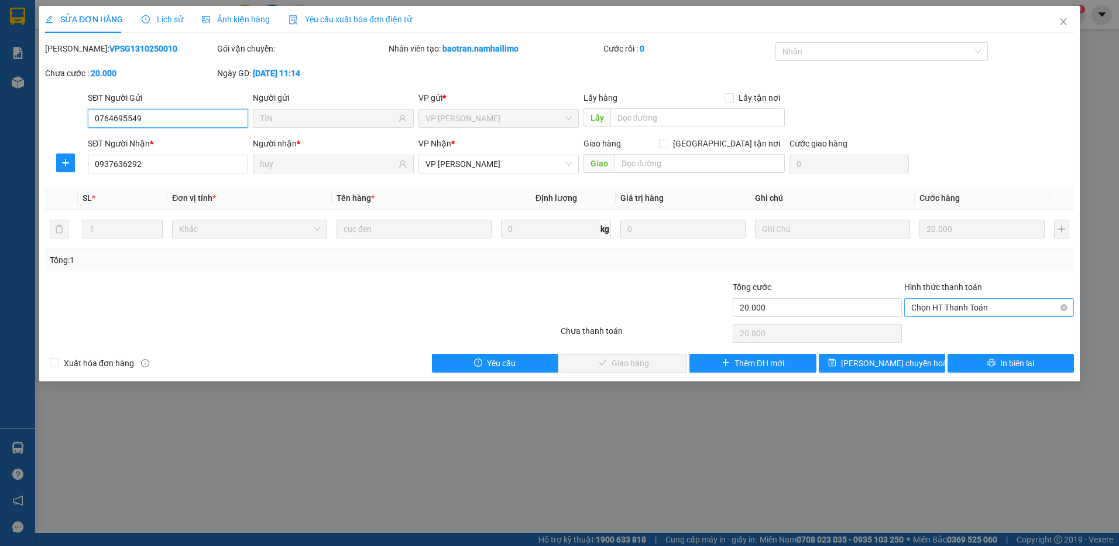
click at [944, 311] on span "Chọn HT Thanh Toán" at bounding box center [990, 308] width 156 height 18
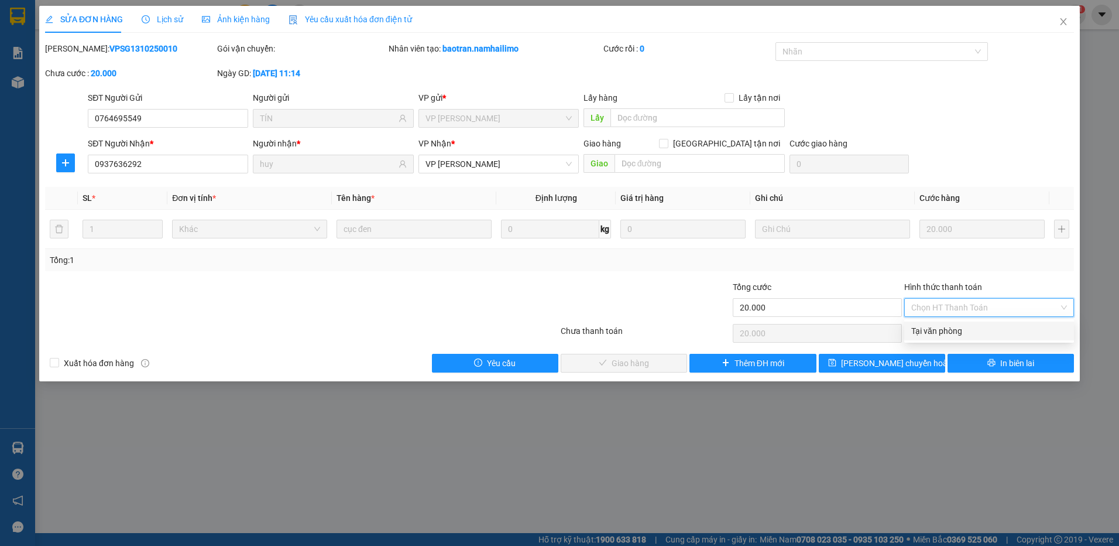
click at [936, 329] on div "Tại văn phòng" at bounding box center [990, 330] width 156 height 13
type input "0"
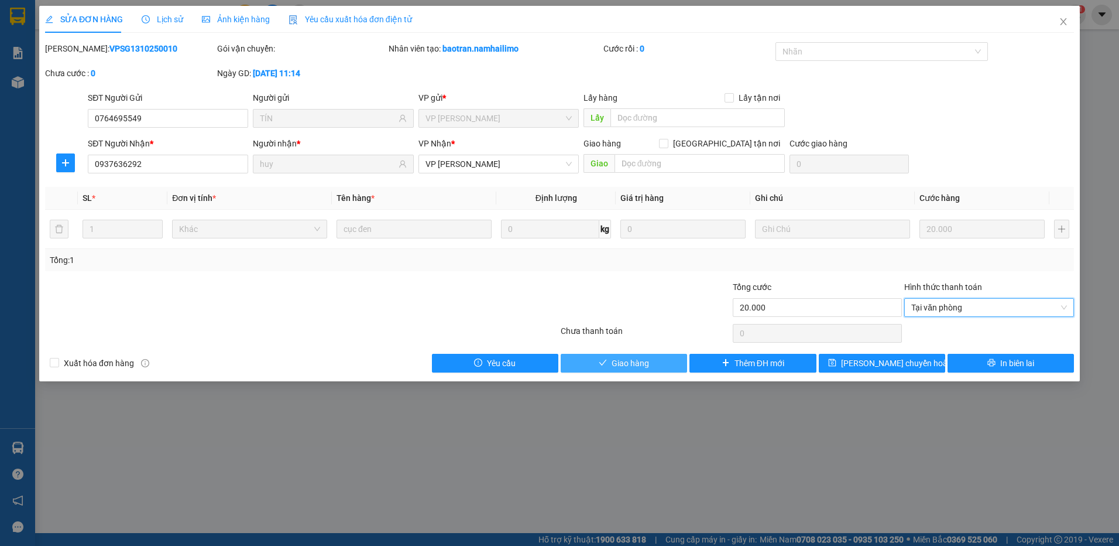
click at [662, 354] on button "Giao hàng" at bounding box center [624, 363] width 126 height 19
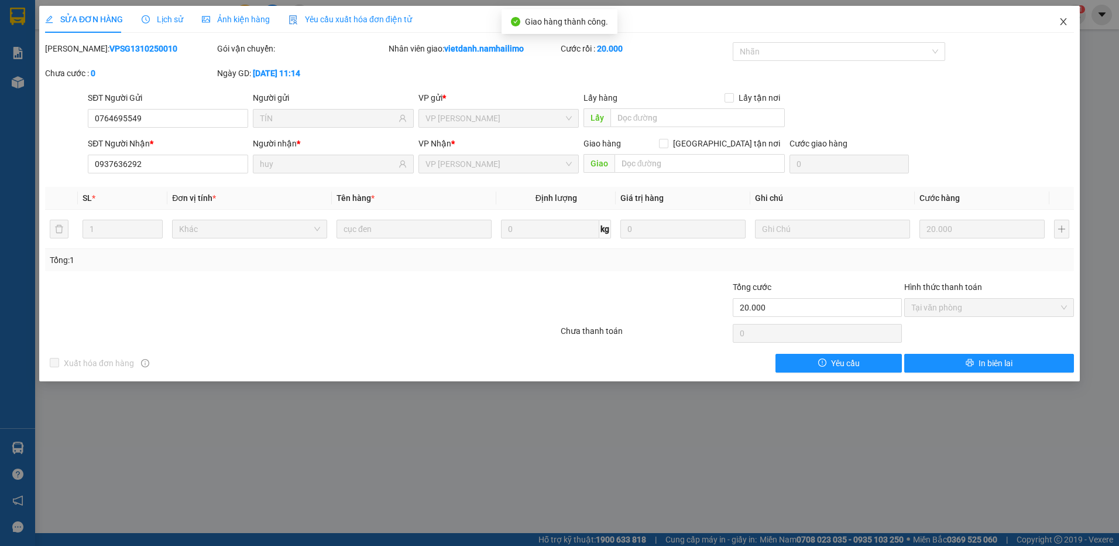
click at [1067, 23] on icon "close" at bounding box center [1063, 21] width 9 height 9
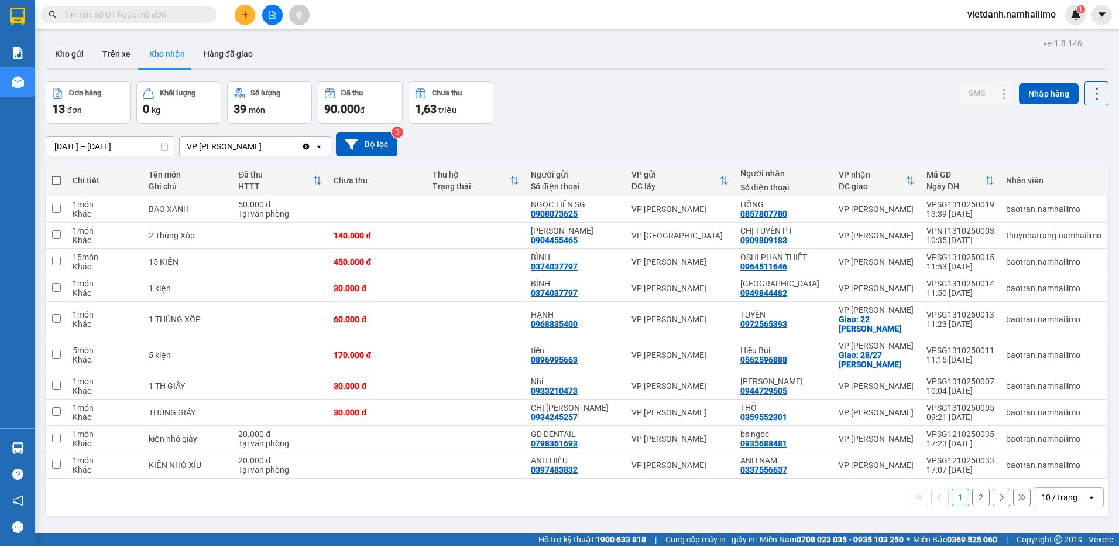
click at [973, 499] on button "2" at bounding box center [981, 497] width 18 height 18
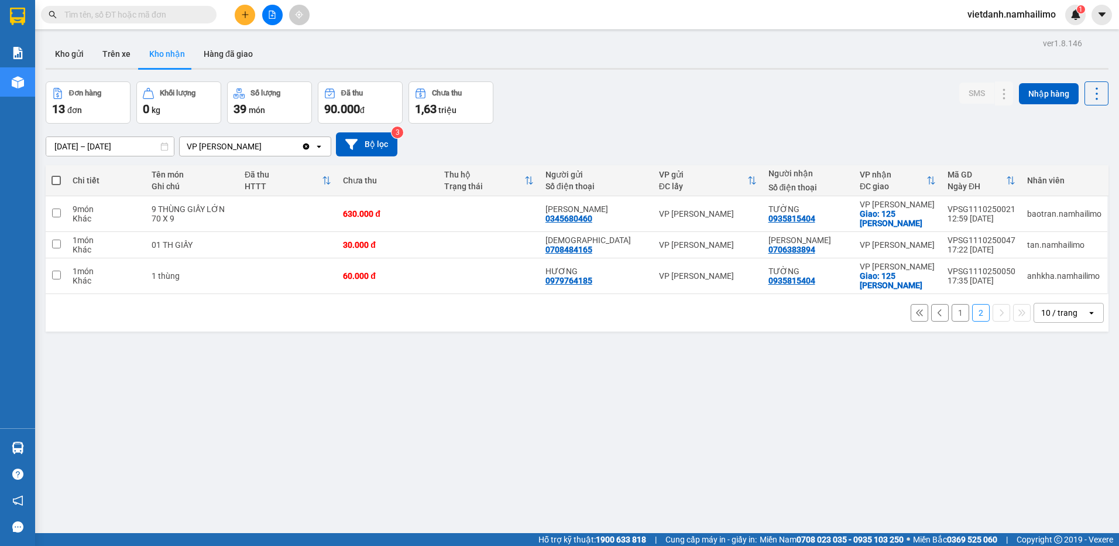
click at [954, 317] on button "1" at bounding box center [961, 313] width 18 height 18
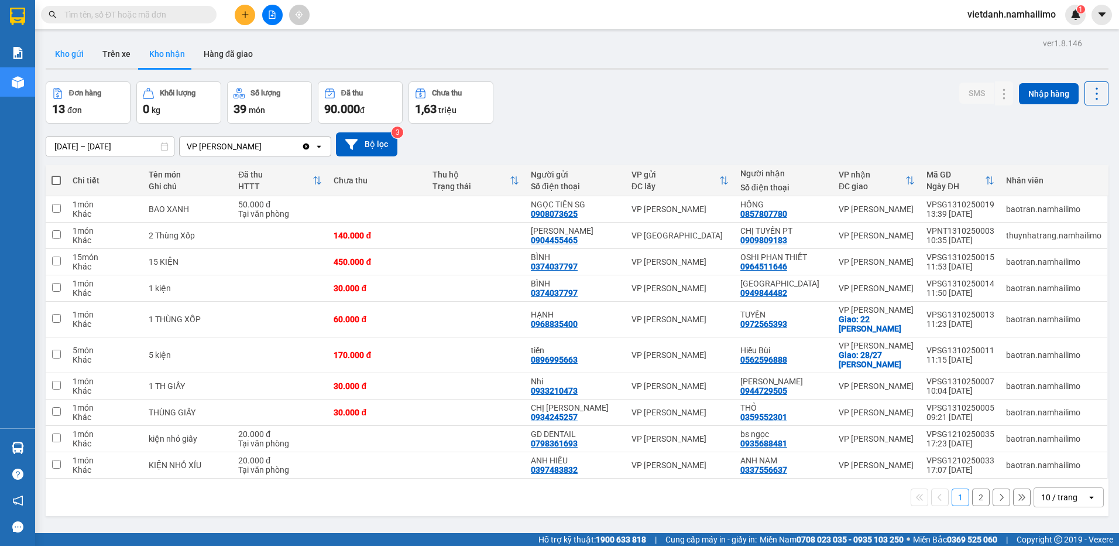
click at [87, 52] on button "Kho gửi" at bounding box center [69, 54] width 47 height 28
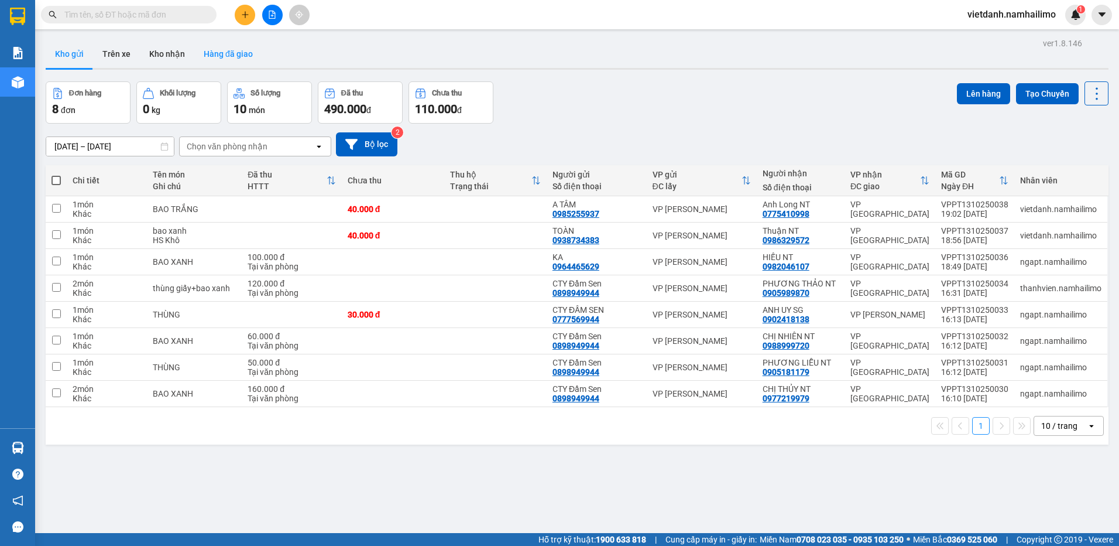
drag, startPoint x: 200, startPoint y: 64, endPoint x: 235, endPoint y: 56, distance: 36.6
click at [202, 64] on button "Hàng đã giao" at bounding box center [228, 54] width 68 height 28
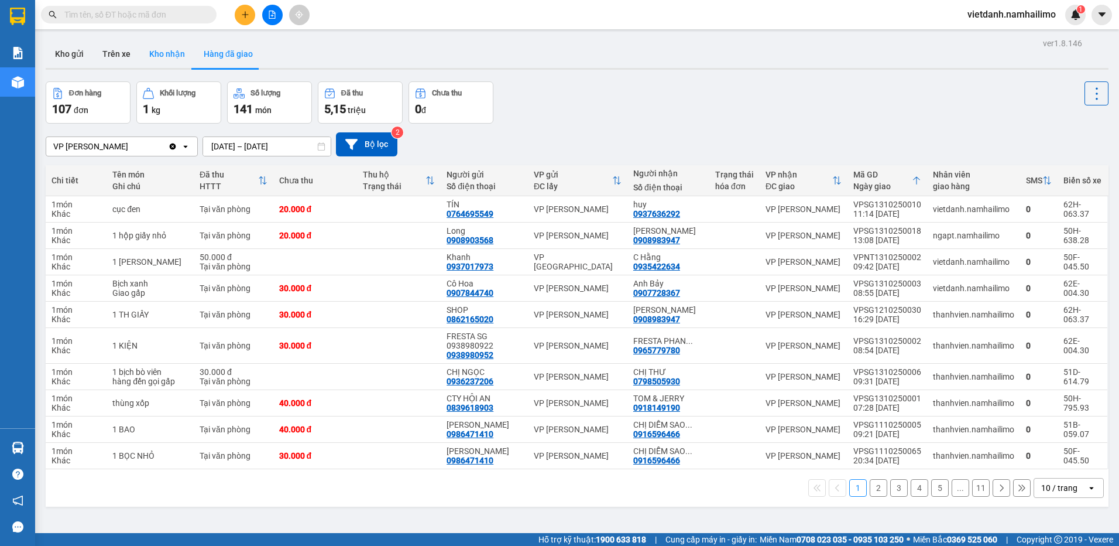
click at [171, 54] on button "Kho nhận" at bounding box center [167, 54] width 54 height 28
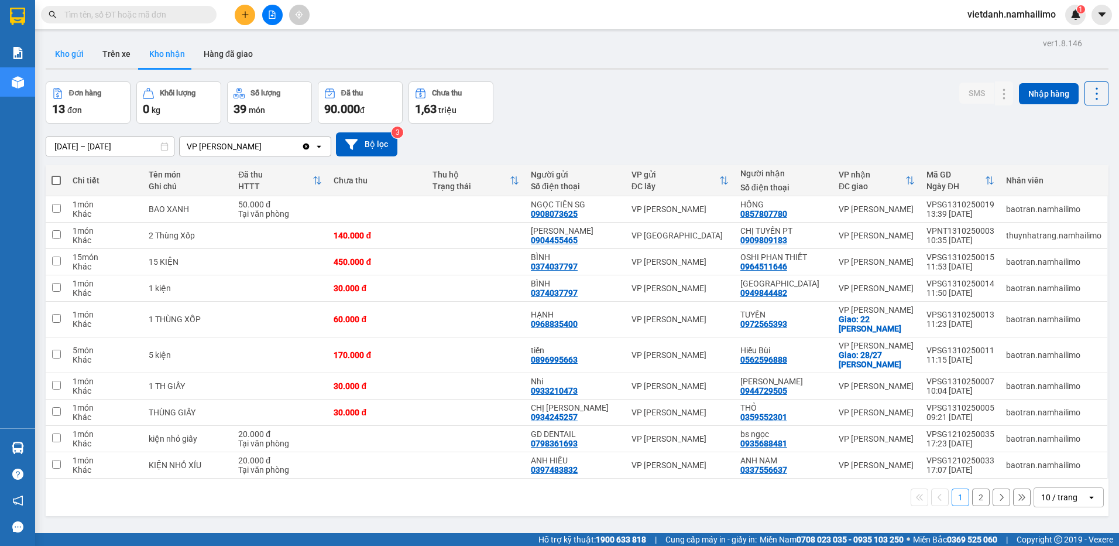
click at [76, 59] on button "Kho gửi" at bounding box center [69, 54] width 47 height 28
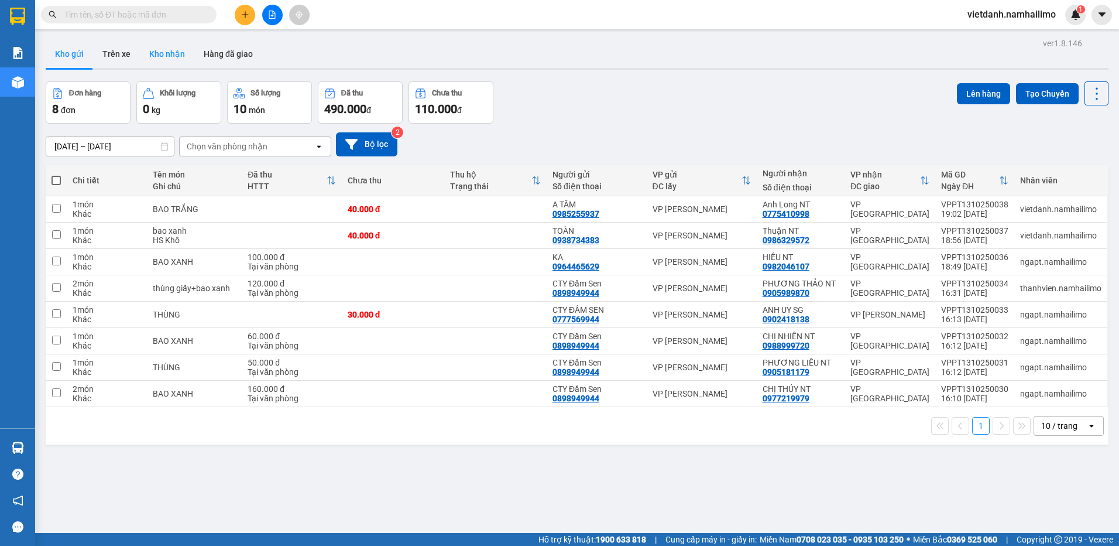
click at [167, 49] on button "Kho nhận" at bounding box center [167, 54] width 54 height 28
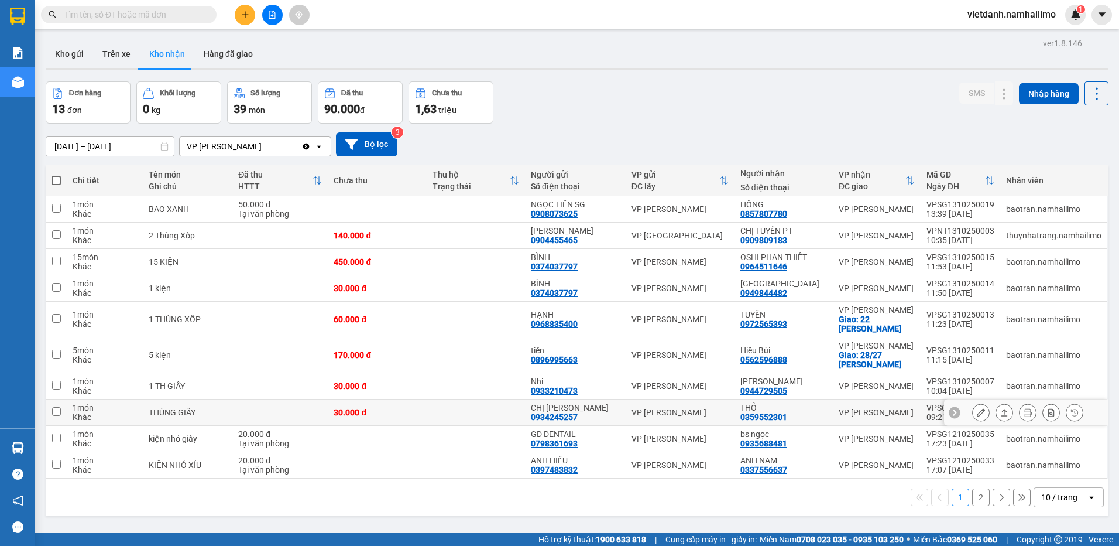
click at [977, 411] on icon at bounding box center [981, 412] width 8 height 8
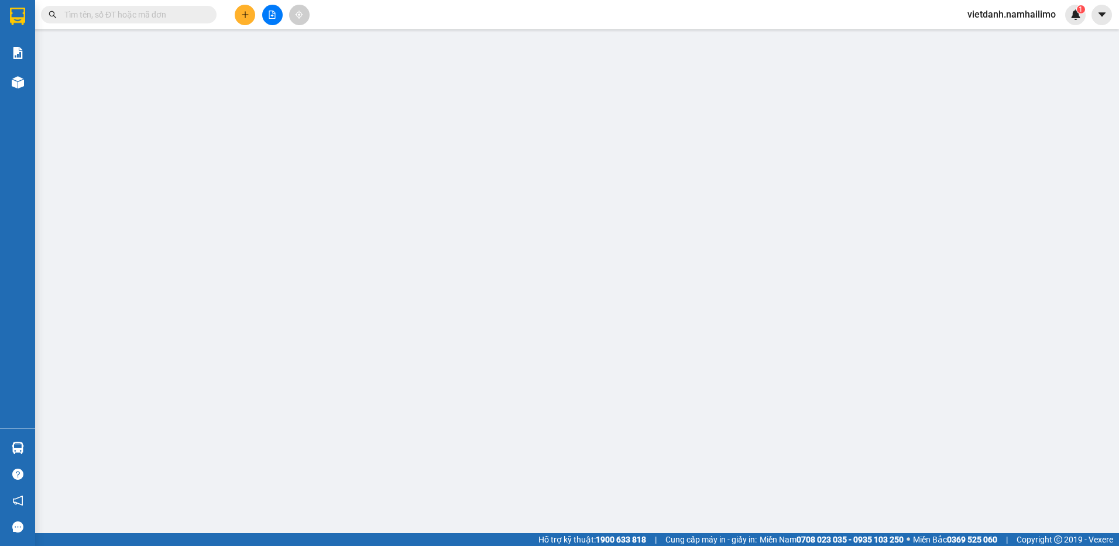
type input "0934245257"
type input "CHỊ [PERSON_NAME]"
type input "0359552301"
type input "THỎ"
type input "30.000"
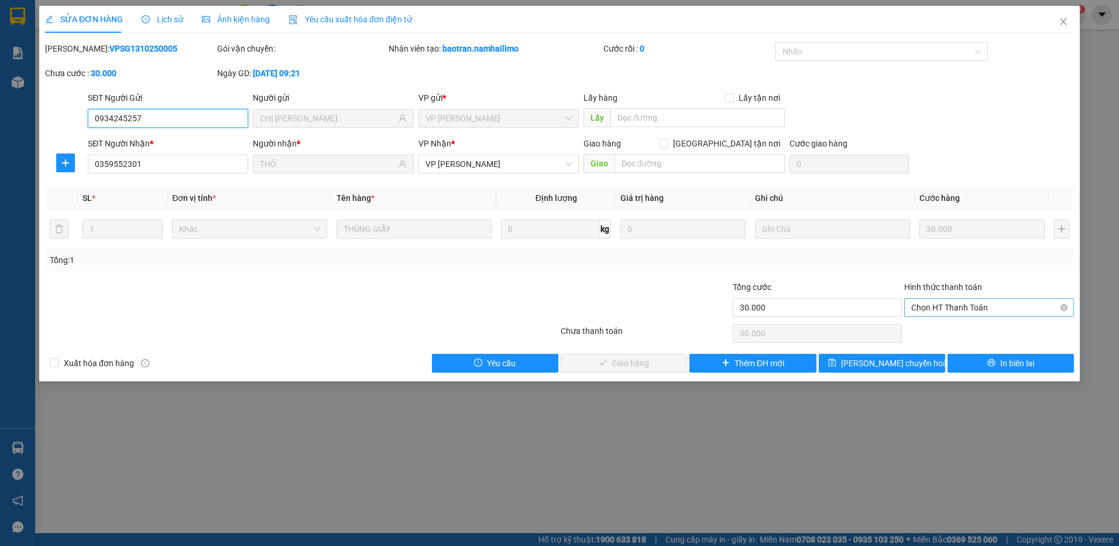
click at [920, 309] on span "Chọn HT Thanh Toán" at bounding box center [990, 308] width 156 height 18
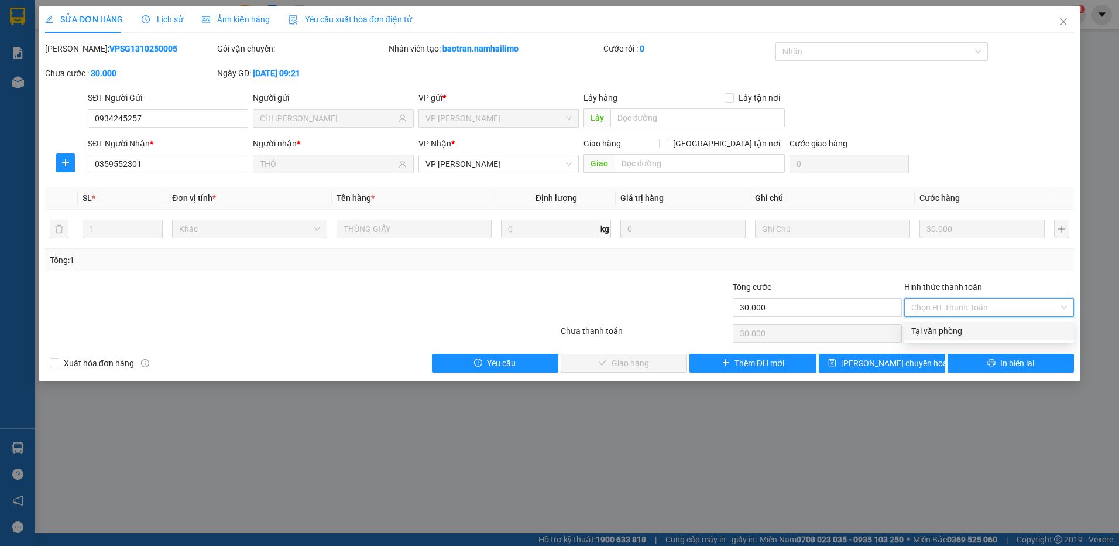
click at [921, 328] on div "Tại văn phòng" at bounding box center [990, 330] width 156 height 13
type input "0"
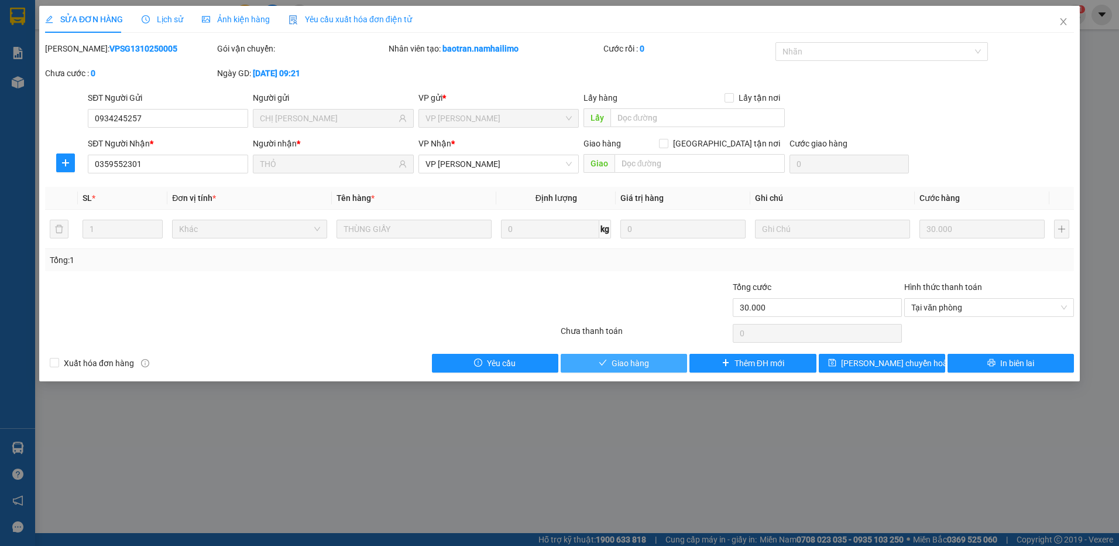
click at [618, 358] on span "Giao hàng" at bounding box center [630, 363] width 37 height 13
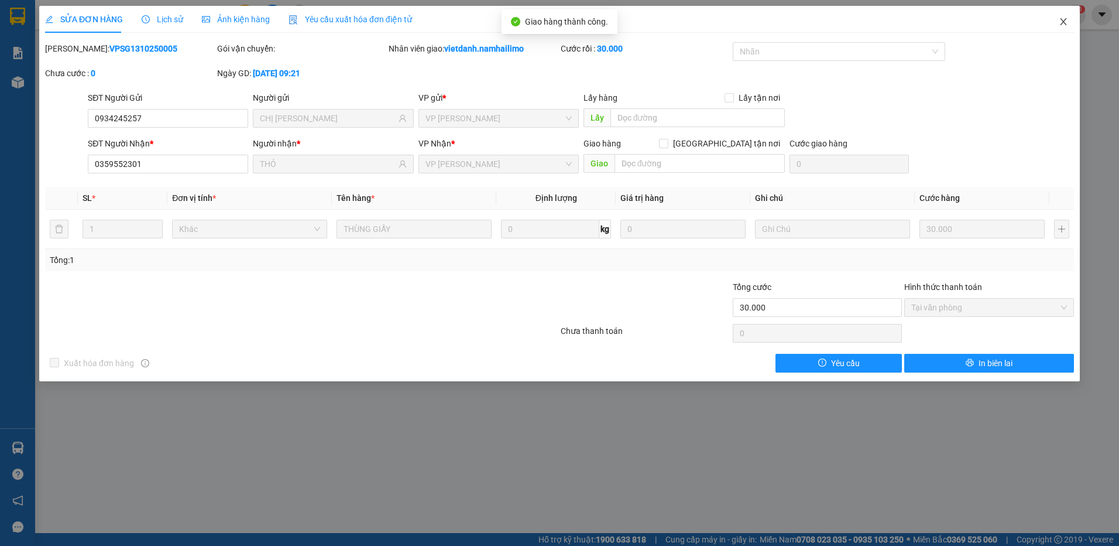
click at [1072, 24] on span "Close" at bounding box center [1063, 22] width 33 height 33
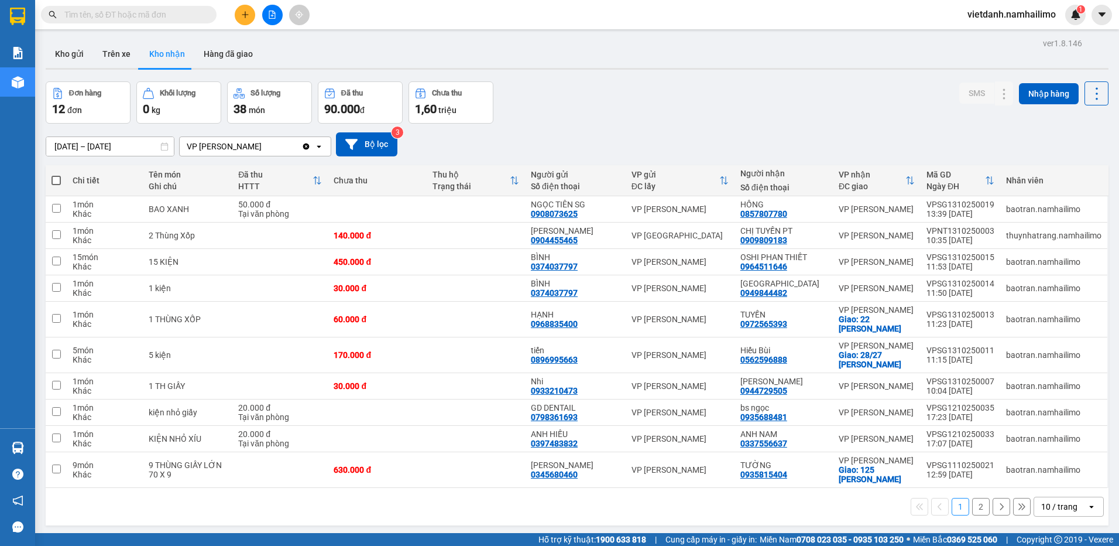
click at [977, 505] on button "2" at bounding box center [981, 507] width 18 height 18
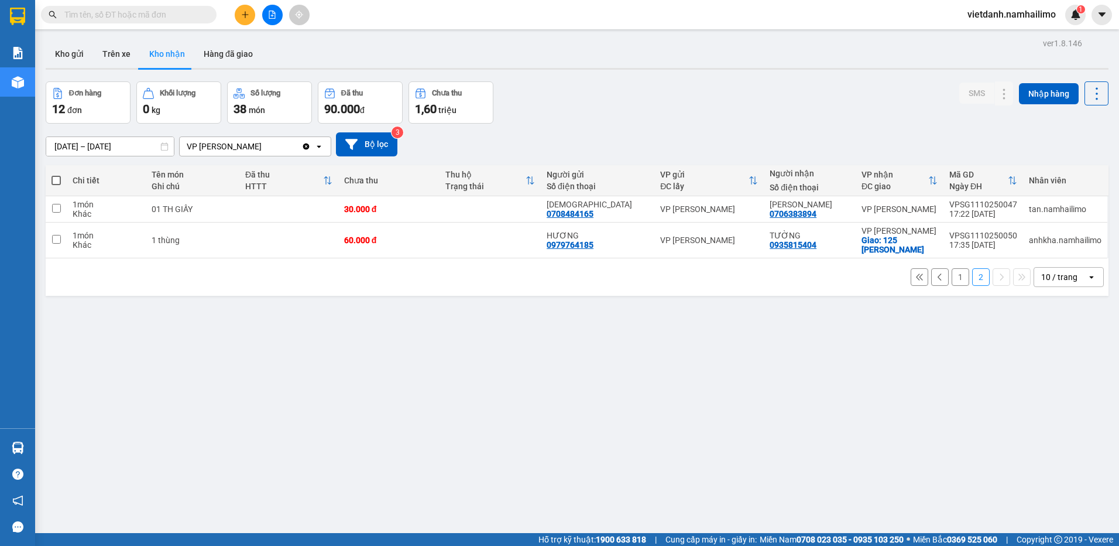
click at [954, 278] on button "1" at bounding box center [961, 277] width 18 height 18
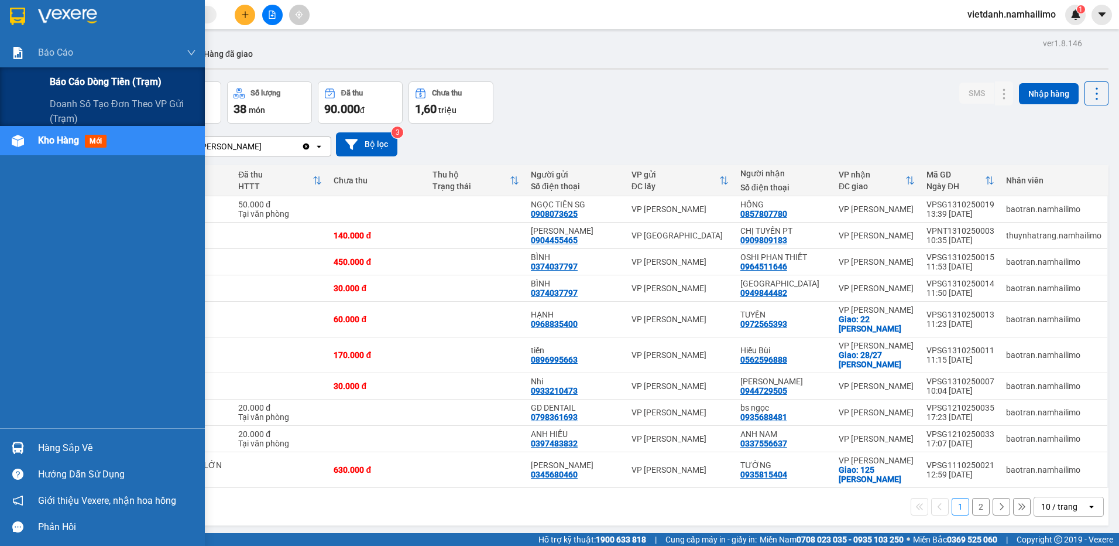
click at [47, 78] on div "Báo cáo dòng tiền (trạm)" at bounding box center [102, 81] width 205 height 29
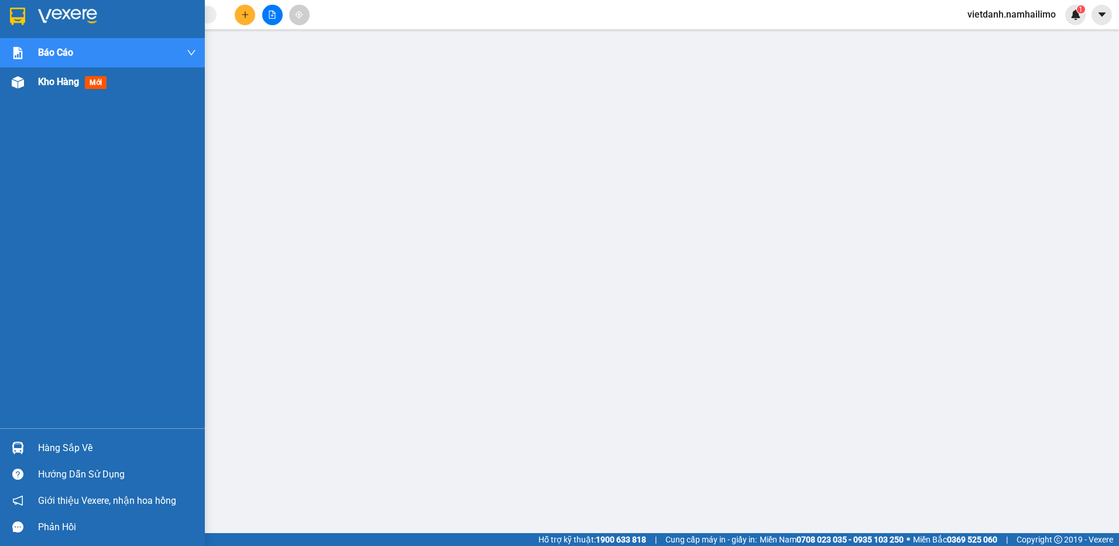
click at [37, 80] on div "Kho hàng mới" at bounding box center [102, 81] width 205 height 29
